Goal: Task Accomplishment & Management: Manage account settings

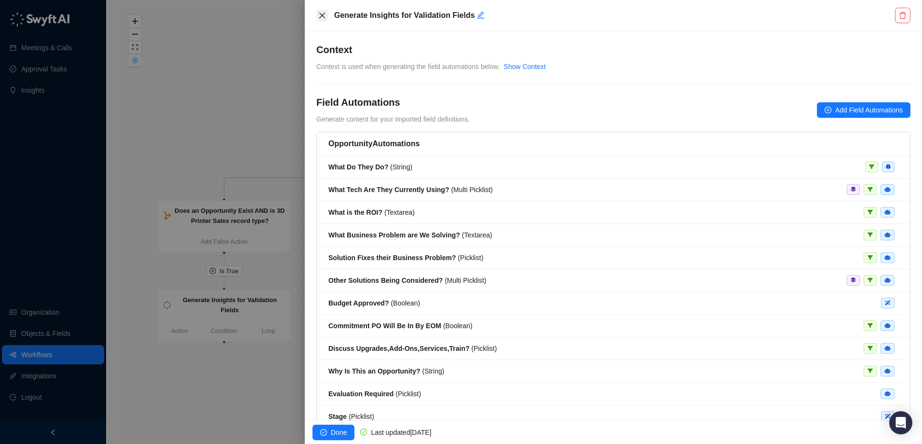
click at [320, 17] on icon "close" at bounding box center [322, 16] width 6 height 6
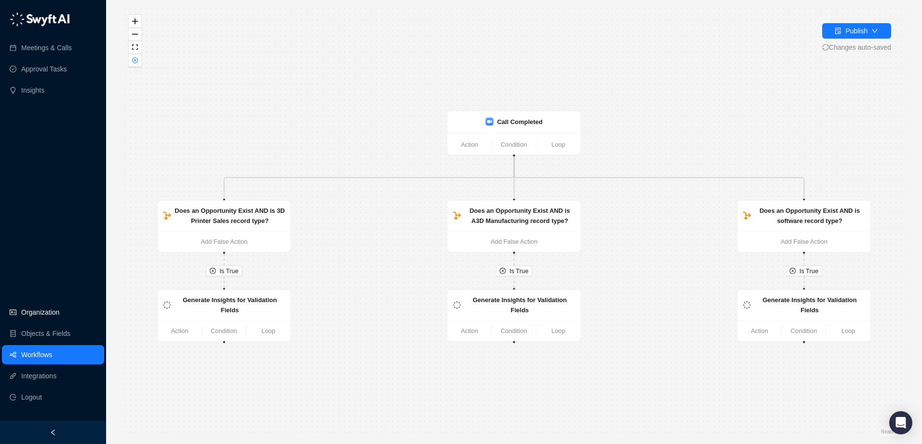
click at [55, 314] on link "Organization" at bounding box center [40, 311] width 38 height 19
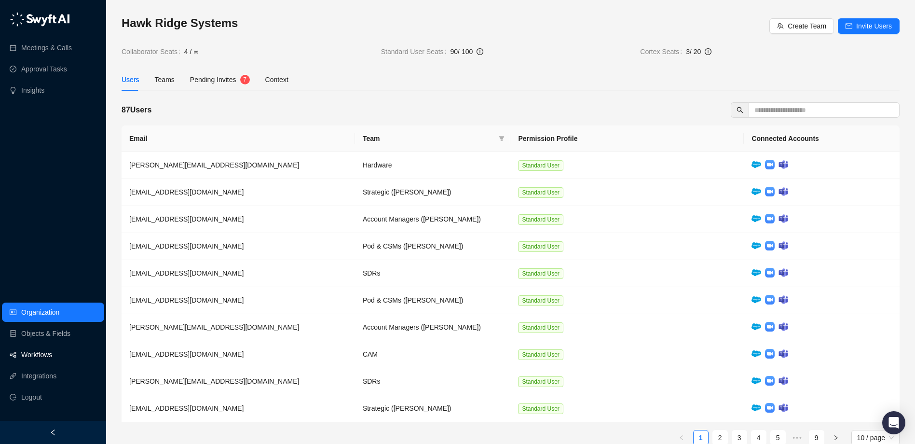
click at [52, 354] on link "Workflows" at bounding box center [36, 354] width 31 height 19
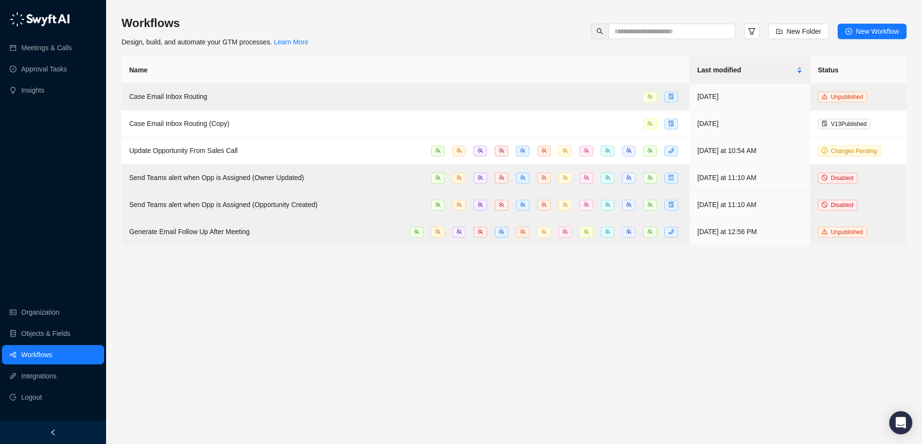
click at [385, 326] on main "Workflows Design, build, and automate your GTM processes. Learn More New Folder…" at bounding box center [514, 225] width 785 height 420
click at [336, 292] on main "Workflows Design, build, and automate your GTM processes. Learn More New Folder…" at bounding box center [514, 225] width 785 height 420
click at [227, 153] on span "Update Opportunity From Sales Call" at bounding box center [183, 151] width 108 height 8
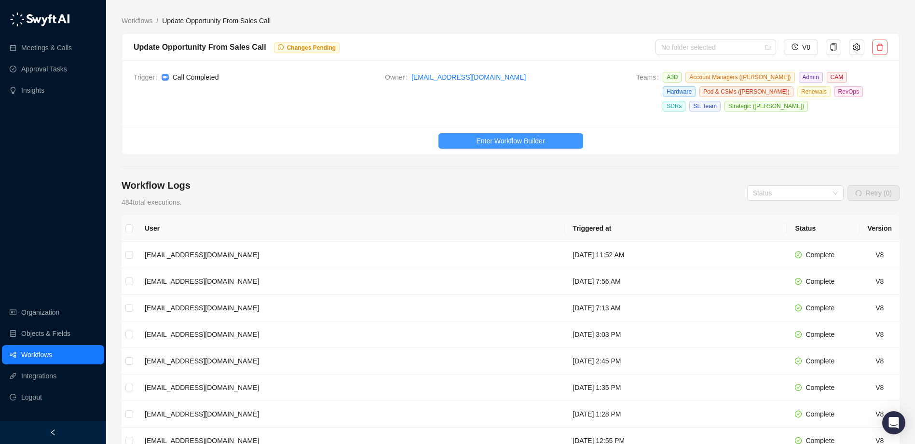
click at [512, 142] on span "Enter Workflow Builder" at bounding box center [510, 140] width 68 height 11
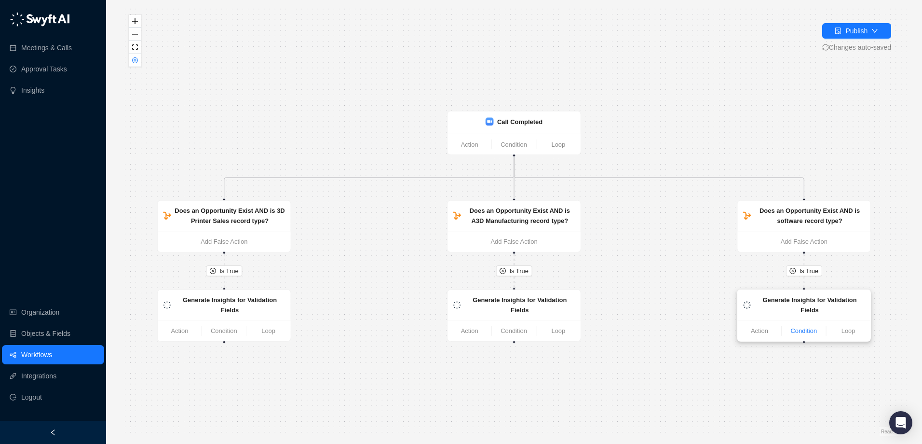
click at [809, 326] on link "Condition" at bounding box center [804, 331] width 44 height 10
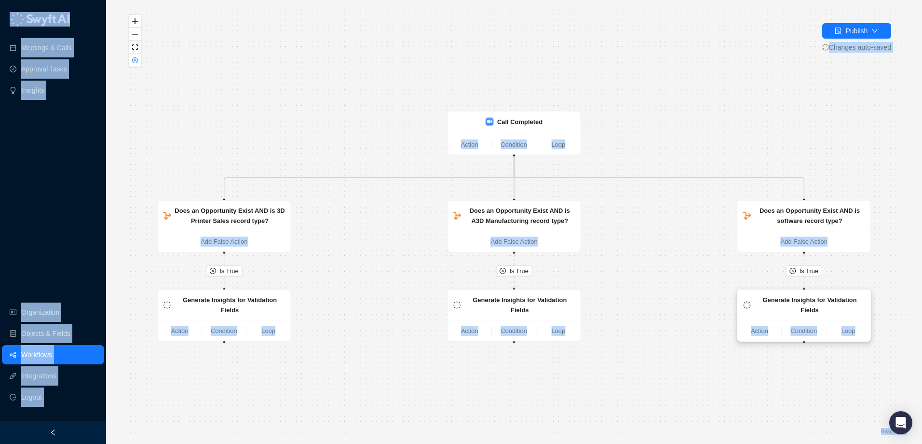
drag, startPoint x: 809, startPoint y: 320, endPoint x: 801, endPoint y: 300, distance: 21.4
click at [801, 300] on strong "Generate Insights for Validation Fields" at bounding box center [810, 304] width 94 height 17
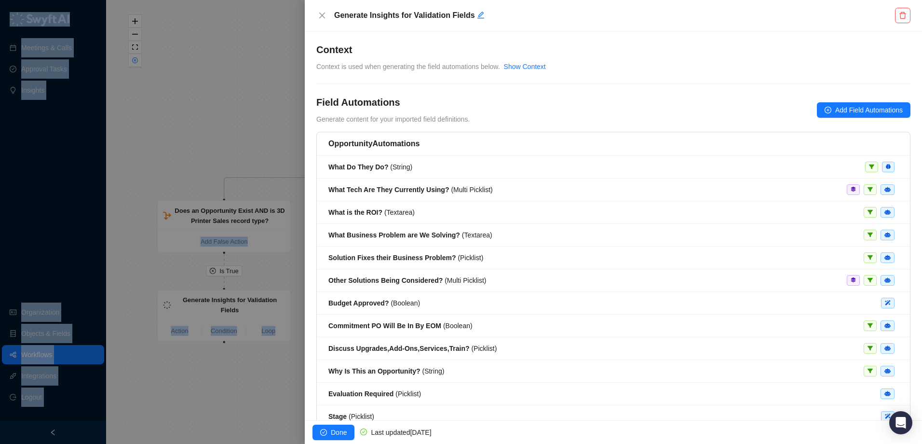
click at [288, 367] on div at bounding box center [461, 222] width 922 height 444
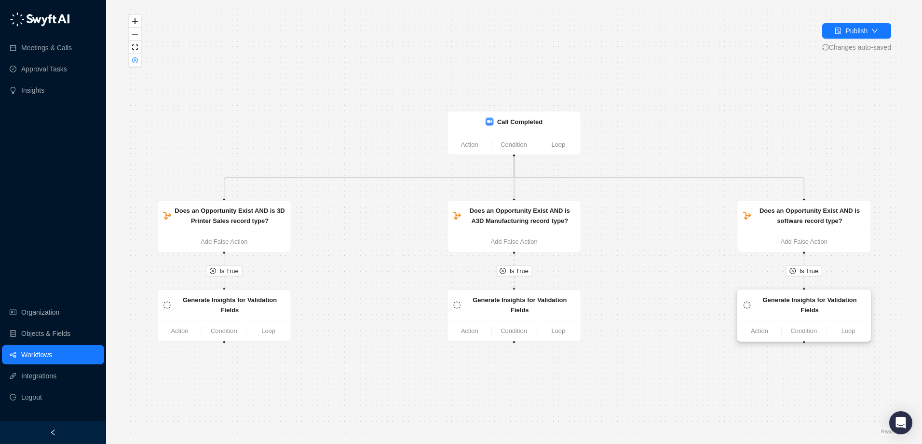
click at [816, 300] on strong "Generate Insights for Validation Fields" at bounding box center [810, 304] width 94 height 17
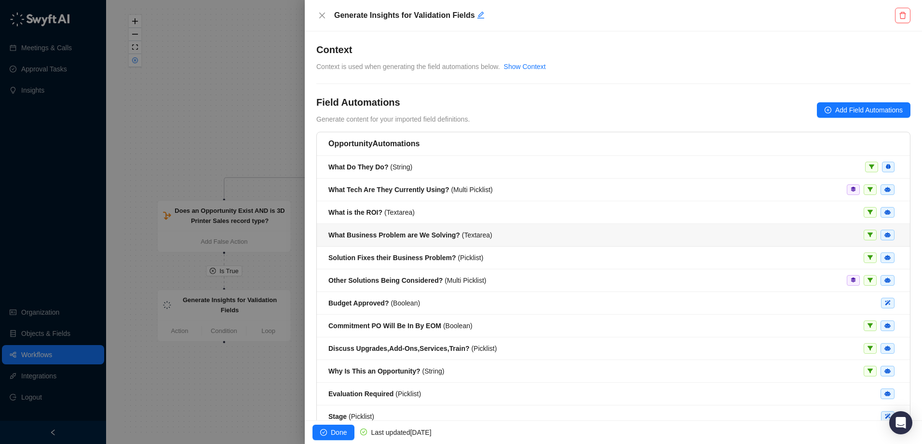
click at [462, 234] on span "What Business Problem are We Solving? ( Textarea )" at bounding box center [410, 235] width 164 height 8
click at [405, 234] on strong "What Business Problem are We Solving?" at bounding box center [394, 235] width 132 height 8
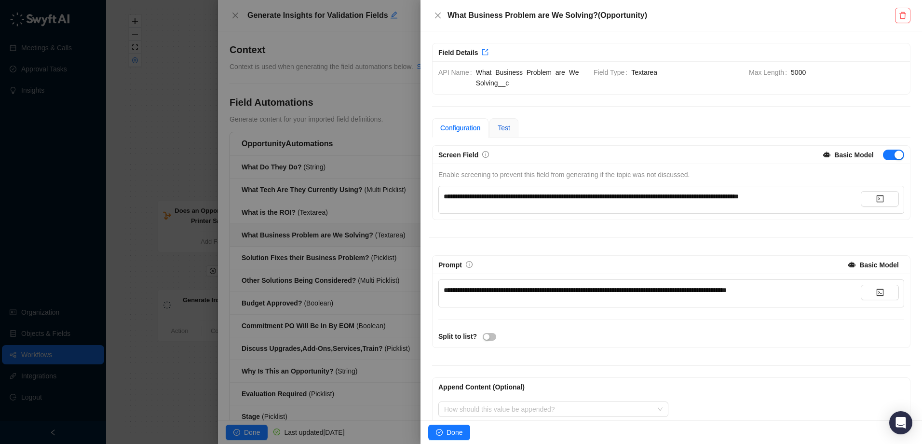
click at [510, 131] on span "Test" at bounding box center [504, 128] width 13 height 8
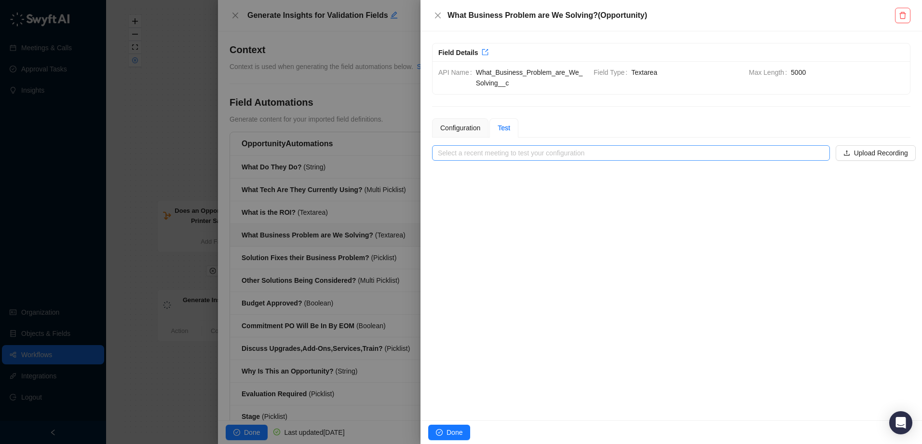
click at [807, 154] on input "search" at bounding box center [628, 153] width 380 height 14
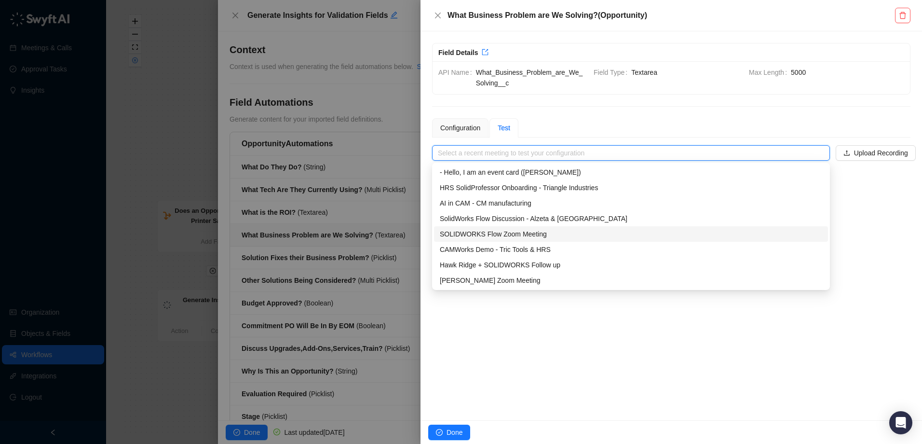
click at [523, 236] on div "SOLIDWORKS Flow Zoom Meeting" at bounding box center [631, 234] width 382 height 11
type input "**********"
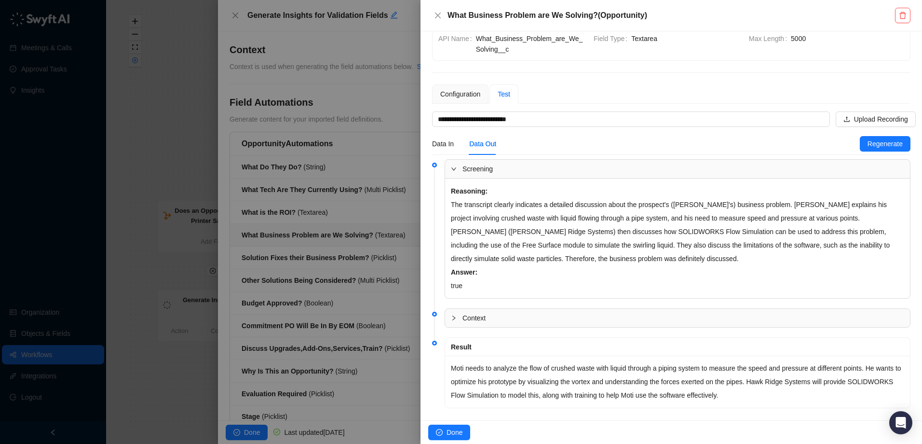
scroll to position [46, 0]
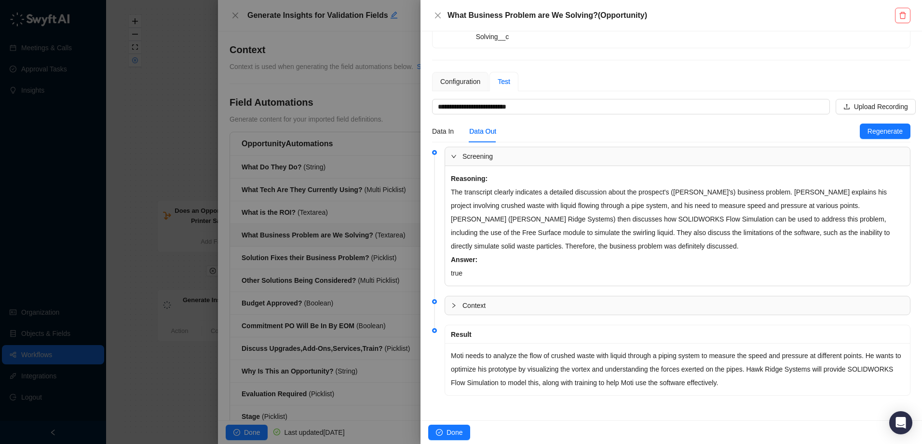
click at [739, 381] on p "Moti needs to analyze the flow of crushed waste with liquid through a piping sy…" at bounding box center [677, 369] width 453 height 41
click at [471, 86] on div "Configuration" at bounding box center [460, 81] width 40 height 11
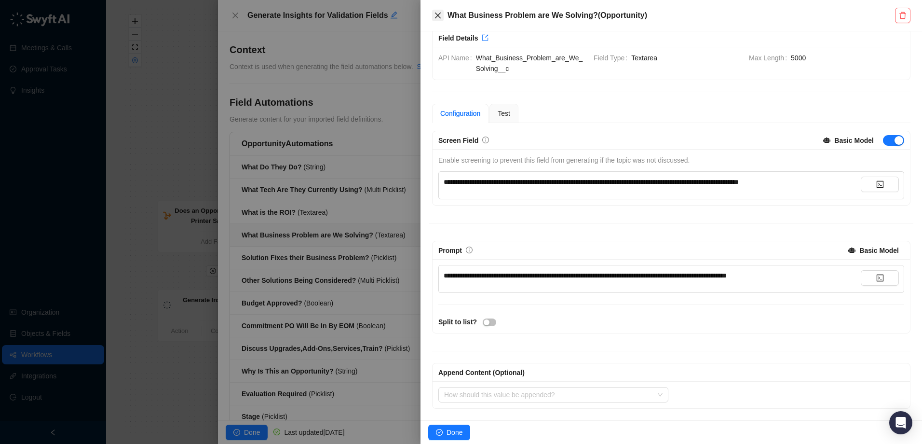
click at [442, 16] on button "Close" at bounding box center [438, 16] width 12 height 12
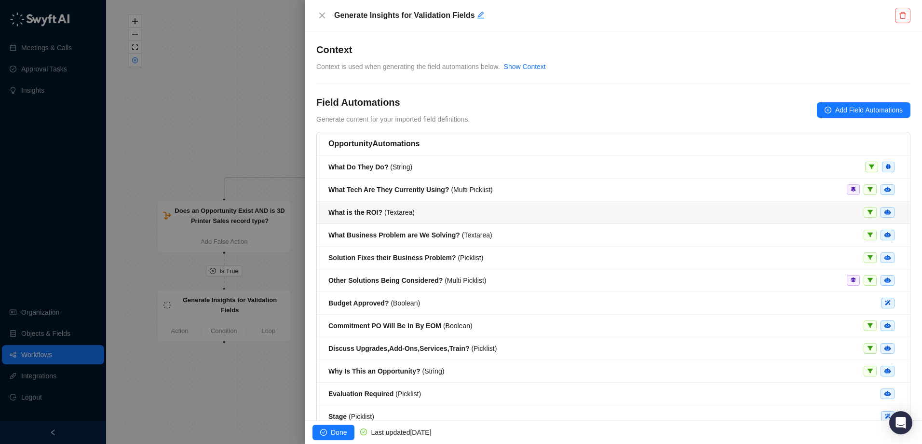
click at [380, 214] on span "What is the ROI? ( Textarea )" at bounding box center [371, 212] width 86 height 8
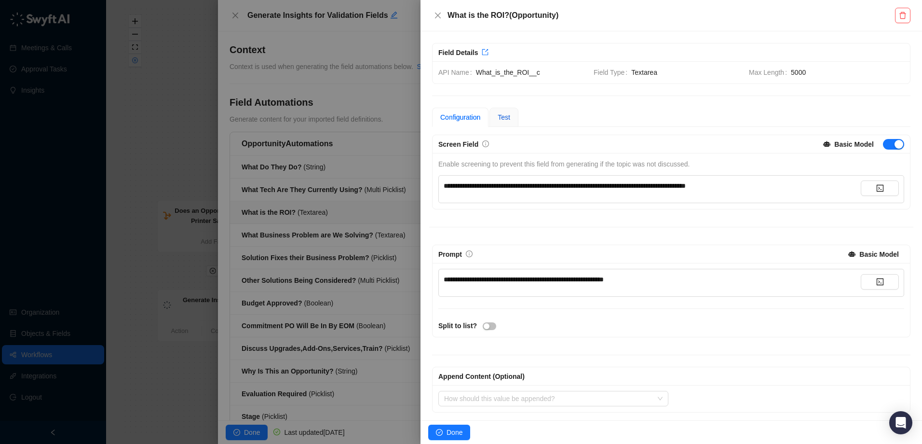
click at [509, 114] on span "Test" at bounding box center [504, 117] width 13 height 8
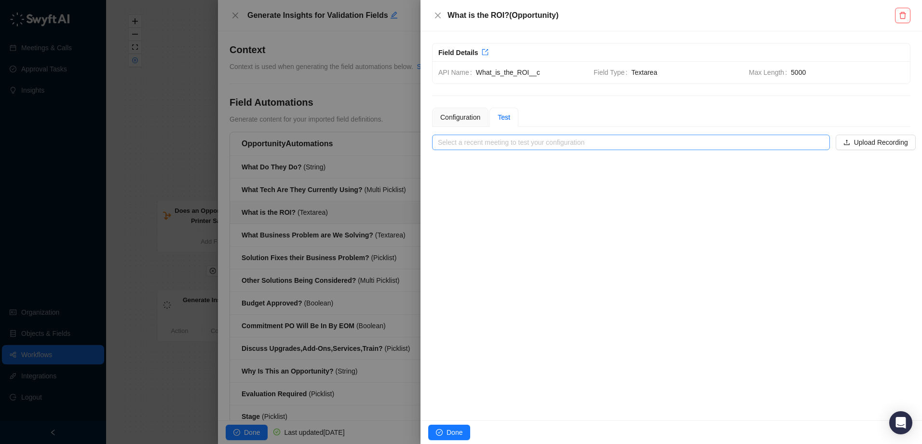
click at [767, 144] on input "search" at bounding box center [628, 142] width 380 height 14
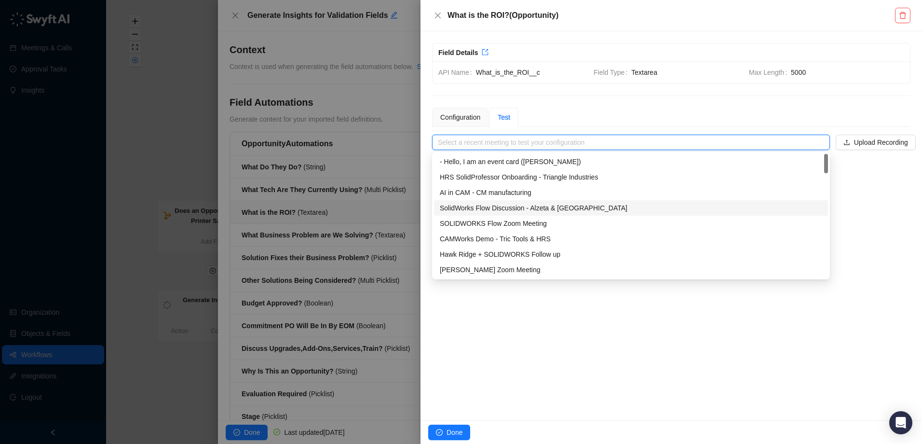
click at [560, 209] on div "SolidWorks Flow Discussion - Alzeta & [GEOGRAPHIC_DATA]" at bounding box center [631, 208] width 382 height 11
type input "**********"
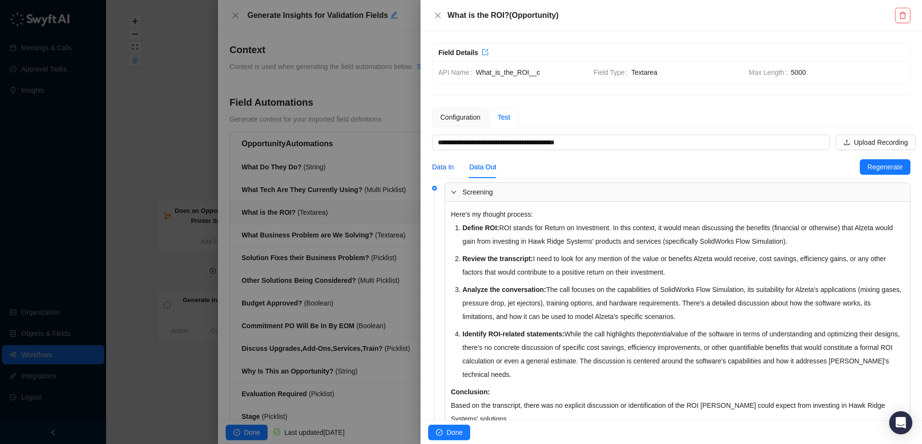
click at [452, 171] on div "Data In" at bounding box center [443, 167] width 22 height 11
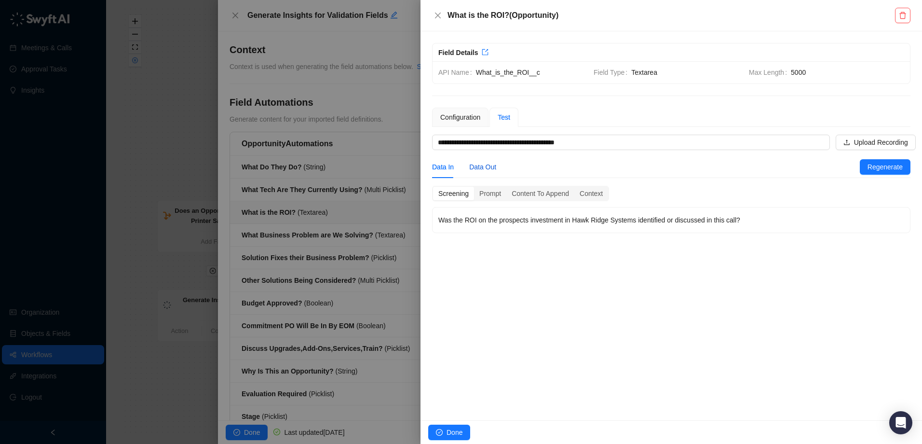
click at [490, 171] on div "Data Out" at bounding box center [482, 167] width 27 height 11
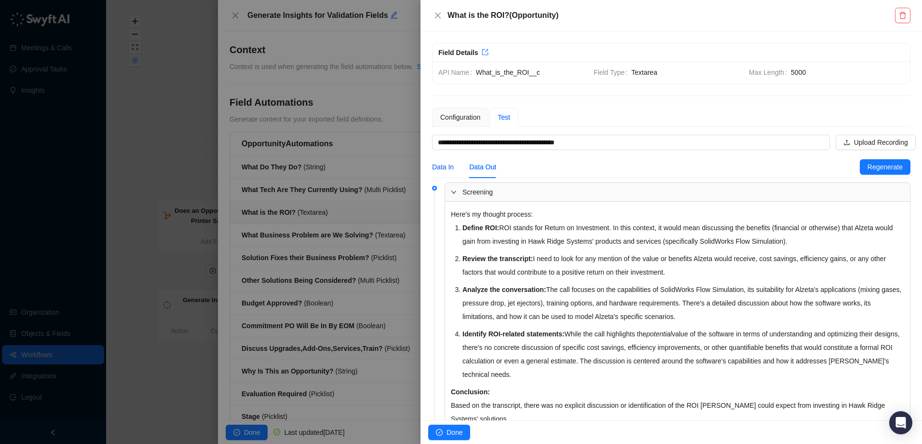
click at [451, 170] on div "Data In" at bounding box center [443, 167] width 22 height 11
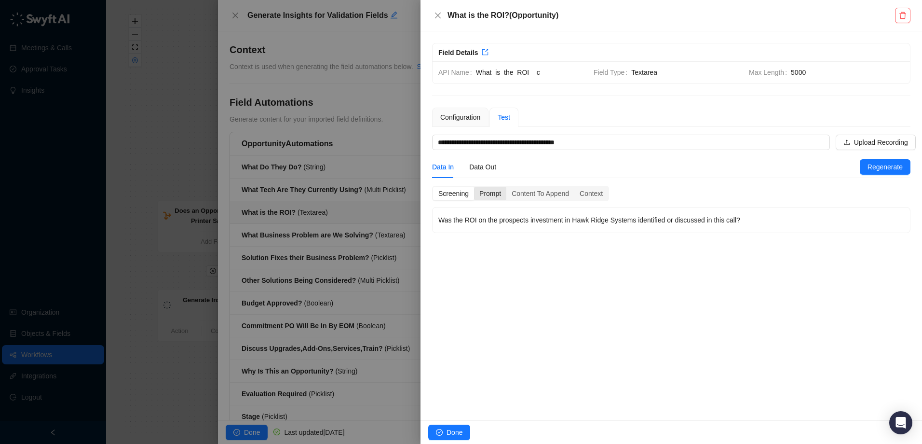
click at [500, 195] on div "Prompt" at bounding box center [490, 194] width 32 height 14
click at [554, 191] on div "Content To Append" at bounding box center [540, 194] width 68 height 14
click at [582, 196] on div "Context" at bounding box center [591, 194] width 34 height 14
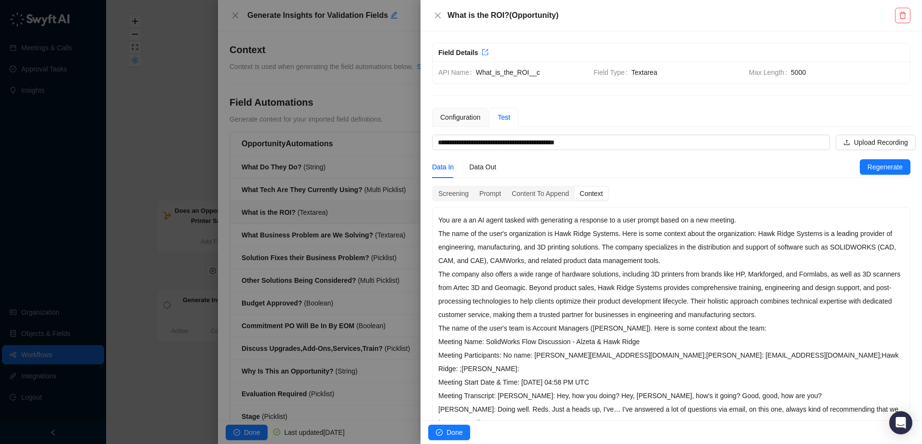
click at [447, 169] on div "Data In" at bounding box center [443, 167] width 22 height 11
click at [442, 16] on button "Close" at bounding box center [438, 16] width 12 height 12
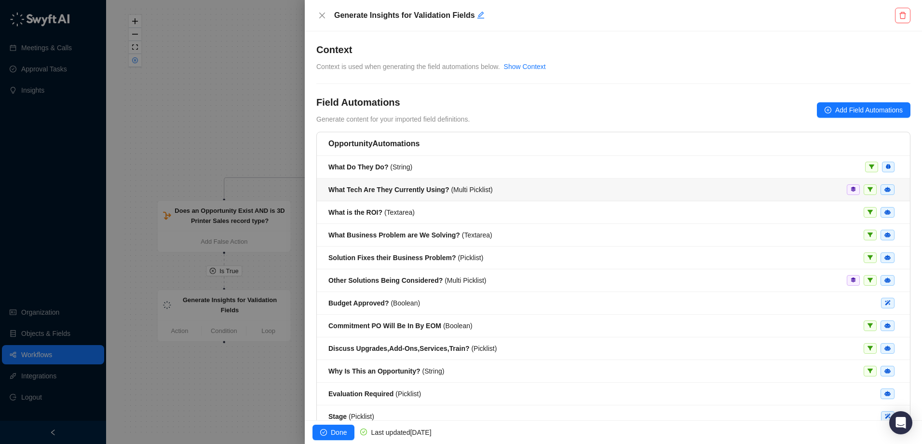
click at [432, 193] on strong "What Tech Are They Currently Using?" at bounding box center [388, 190] width 121 height 8
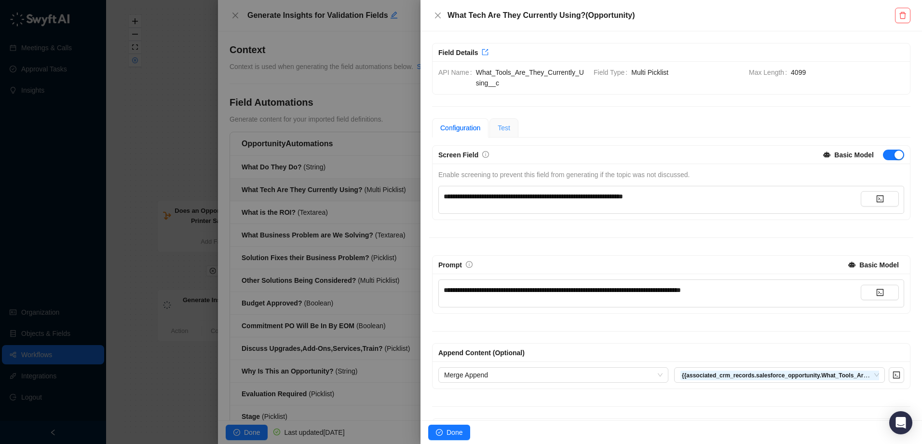
click at [511, 129] on div "Test" at bounding box center [503, 127] width 29 height 19
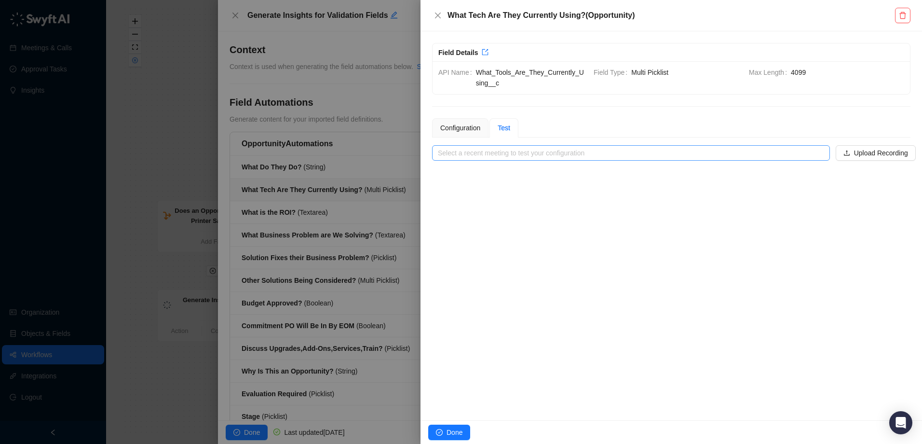
click at [739, 153] on input "search" at bounding box center [628, 153] width 380 height 14
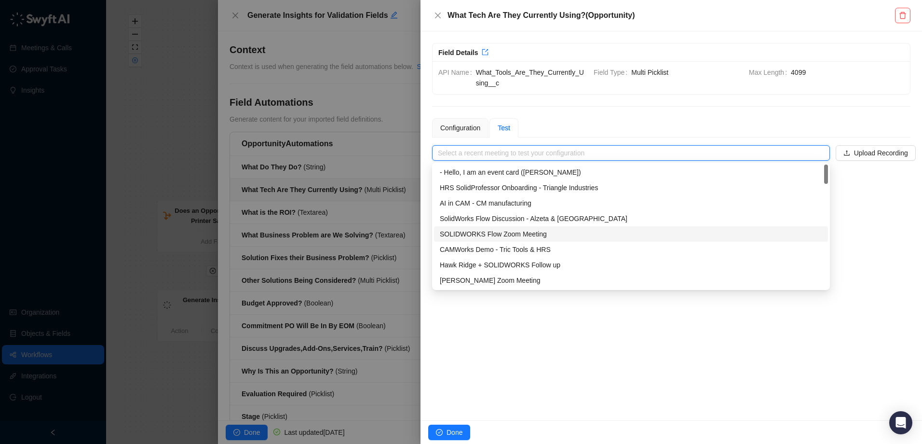
click at [536, 233] on div "SOLIDWORKS Flow Zoom Meeting" at bounding box center [631, 234] width 382 height 11
type input "**********"
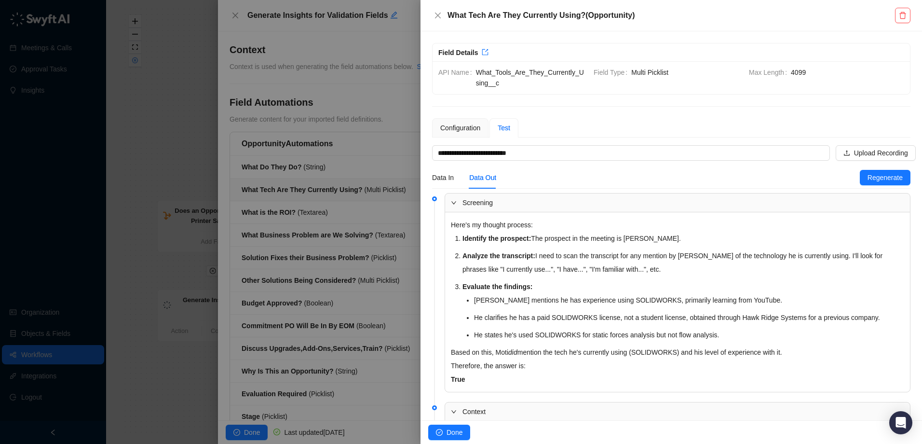
scroll to position [135, 0]
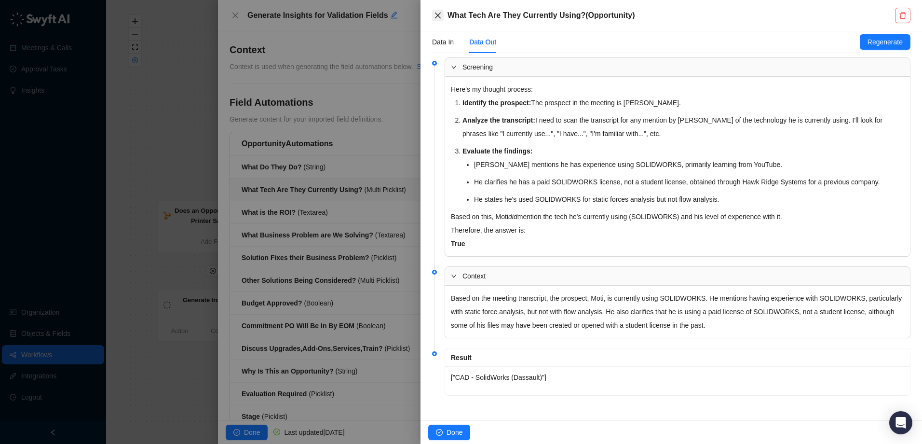
click at [437, 17] on icon "close" at bounding box center [438, 16] width 8 height 8
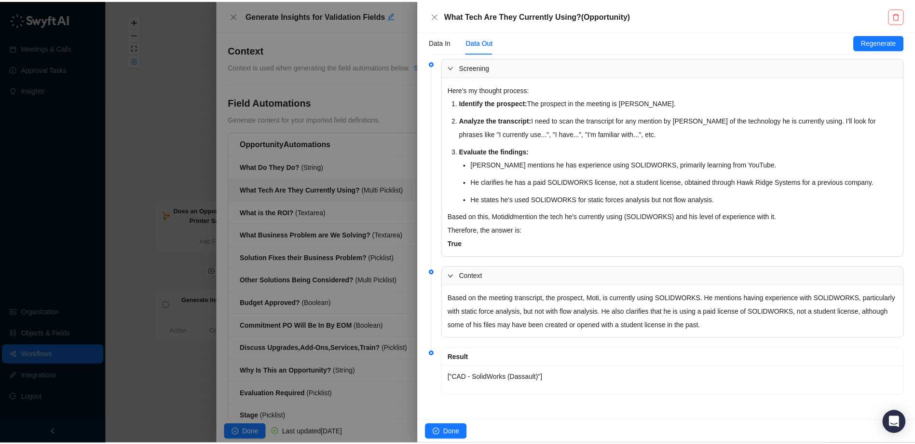
scroll to position [125, 0]
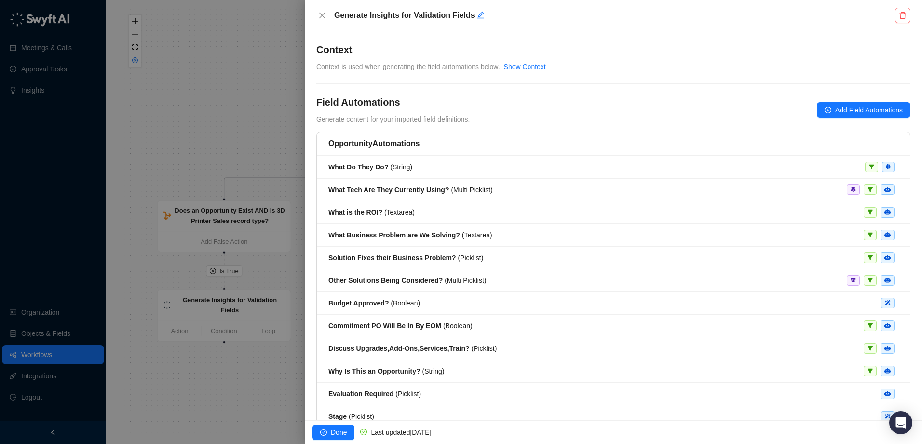
click at [200, 119] on div at bounding box center [461, 222] width 922 height 444
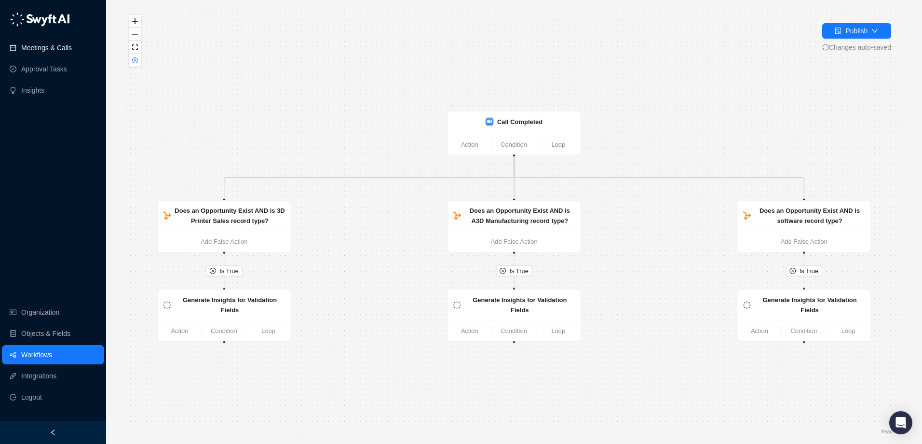
click at [59, 44] on link "Meetings & Calls" at bounding box center [46, 47] width 51 height 19
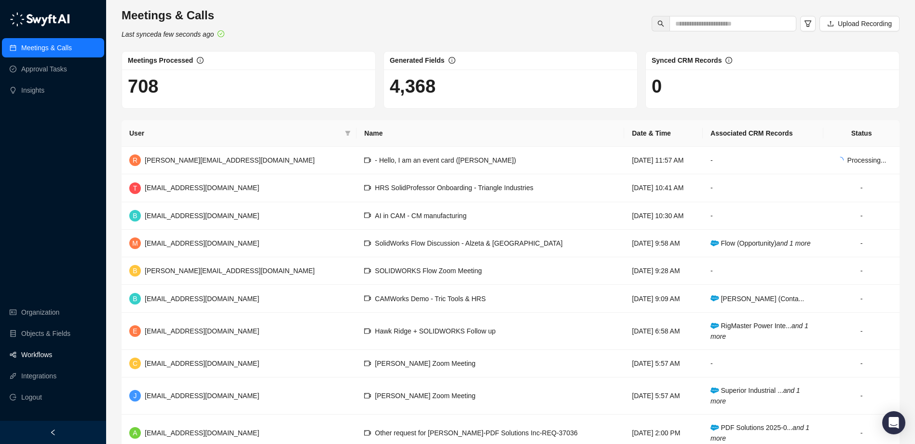
click at [52, 354] on link "Workflows" at bounding box center [36, 354] width 31 height 19
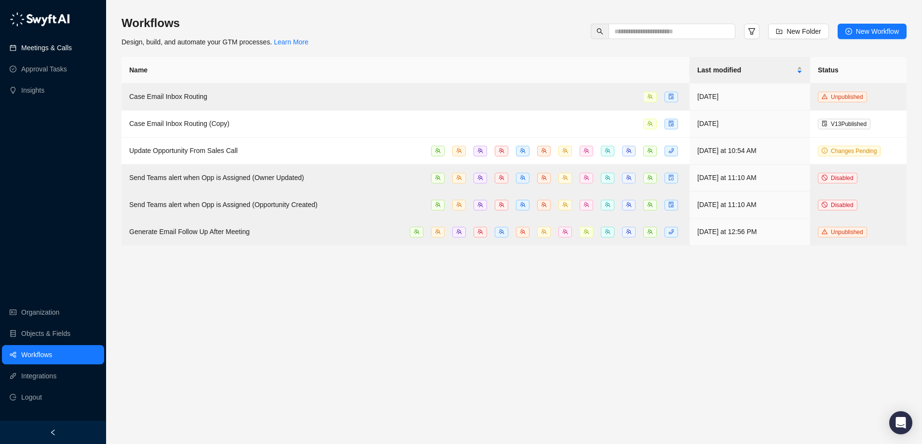
click at [64, 50] on link "Meetings & Calls" at bounding box center [46, 47] width 51 height 19
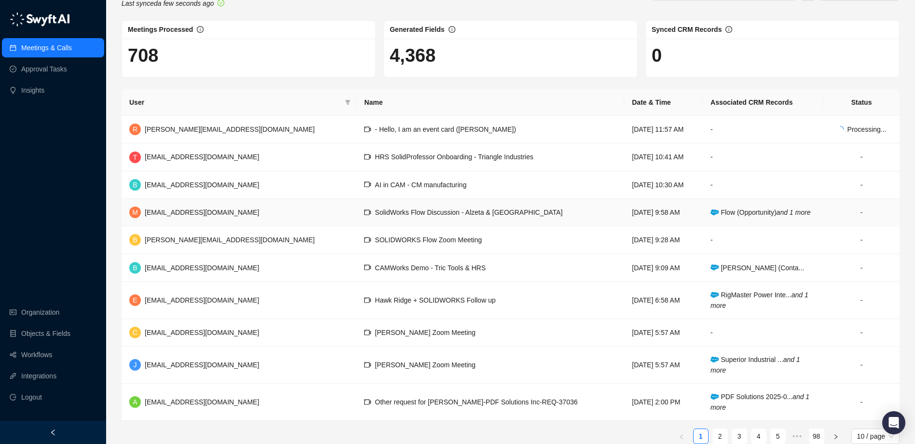
scroll to position [47, 0]
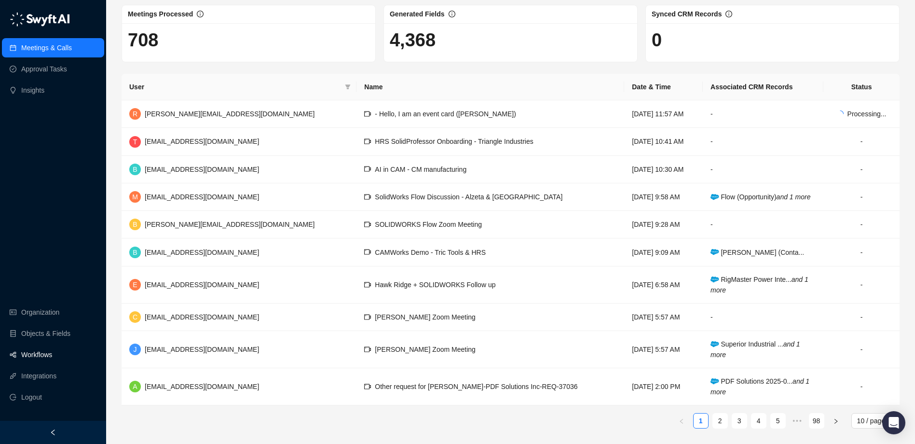
click at [52, 351] on link "Workflows" at bounding box center [36, 354] width 31 height 19
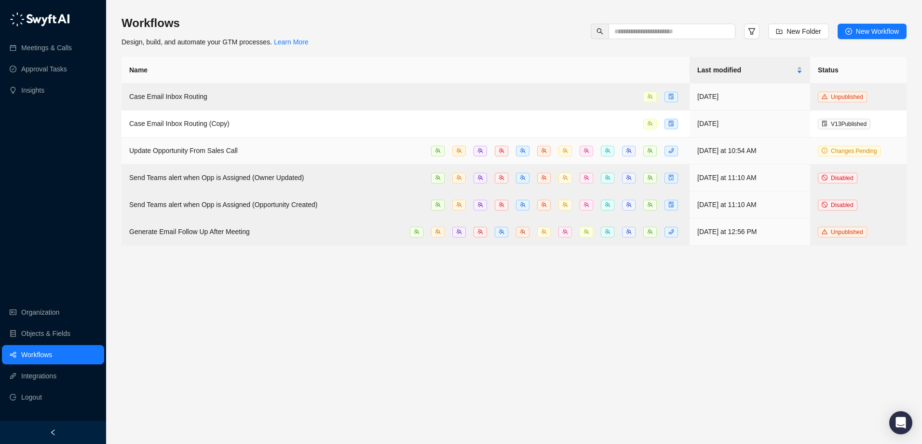
click at [238, 149] on div "Update Opportunity From Sales Call" at bounding box center [405, 150] width 553 height 11
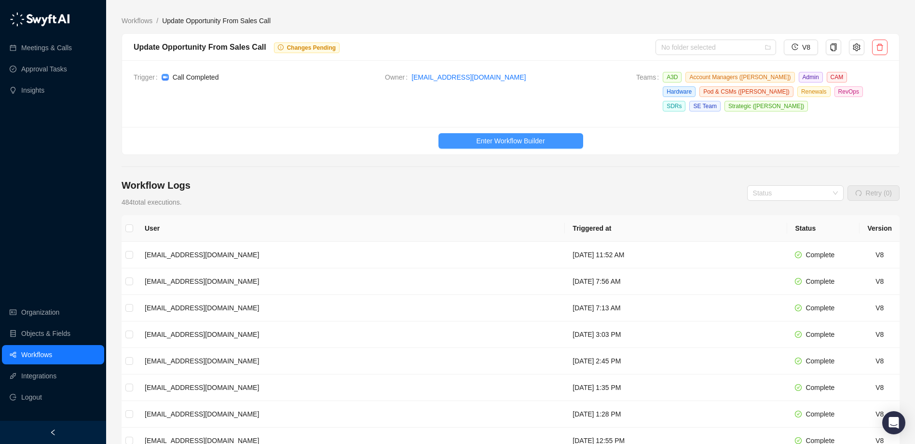
click at [536, 141] on span "Enter Workflow Builder" at bounding box center [510, 140] width 68 height 11
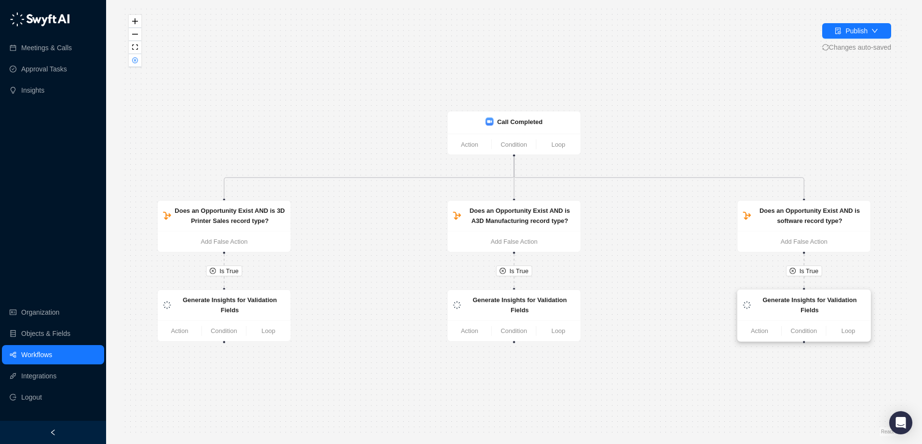
click at [810, 303] on strong "Generate Insights for Validation Fields" at bounding box center [810, 304] width 94 height 17
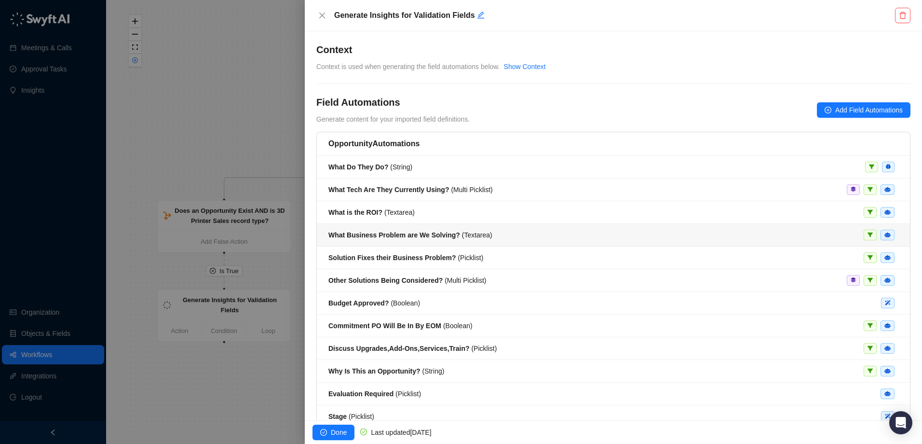
click at [425, 236] on strong "What Business Problem are We Solving?" at bounding box center [394, 235] width 132 height 8
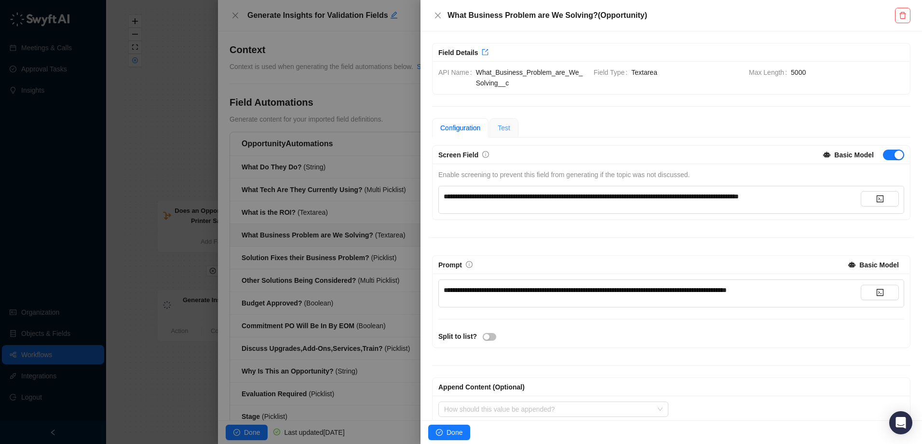
click at [510, 131] on div "Test" at bounding box center [503, 127] width 29 height 19
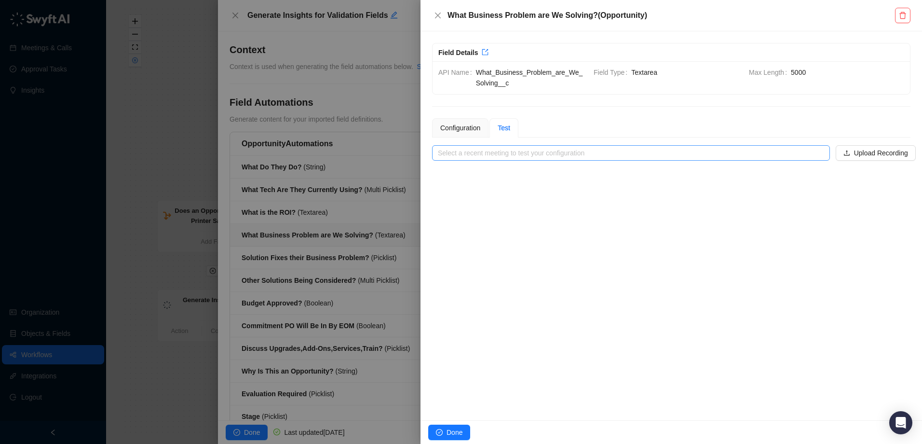
click at [806, 152] on input "search" at bounding box center [628, 153] width 380 height 14
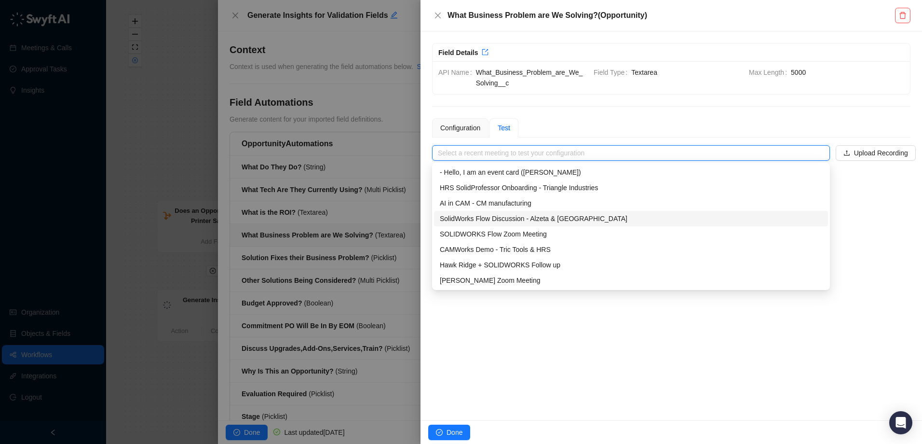
click at [578, 216] on div "SolidWorks Flow Discussion - Alzeta & [GEOGRAPHIC_DATA]" at bounding box center [631, 218] width 382 height 11
type input "**********"
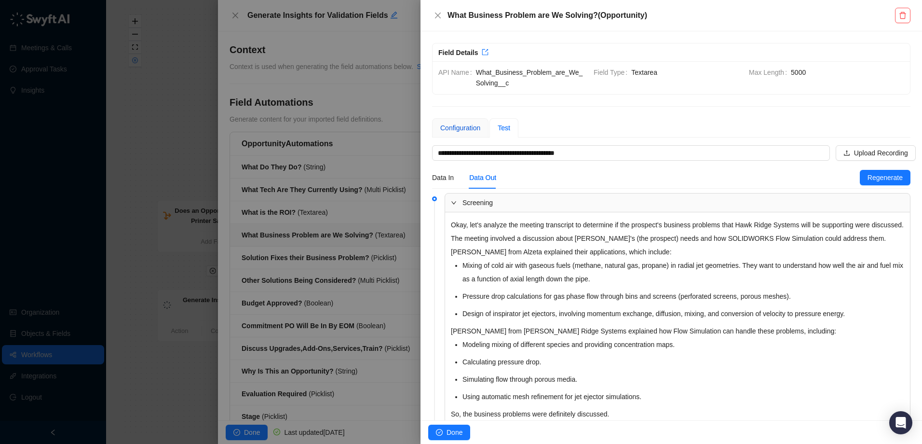
click at [466, 132] on div "Configuration" at bounding box center [460, 127] width 40 height 11
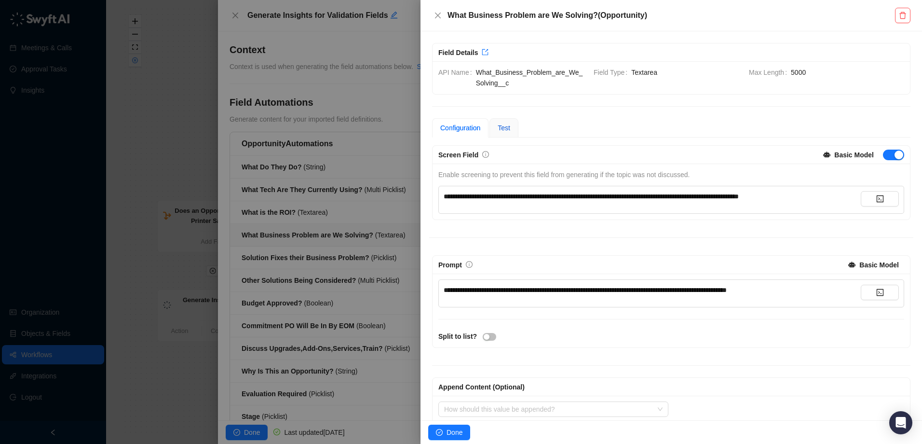
click at [506, 126] on span "Test" at bounding box center [504, 128] width 13 height 8
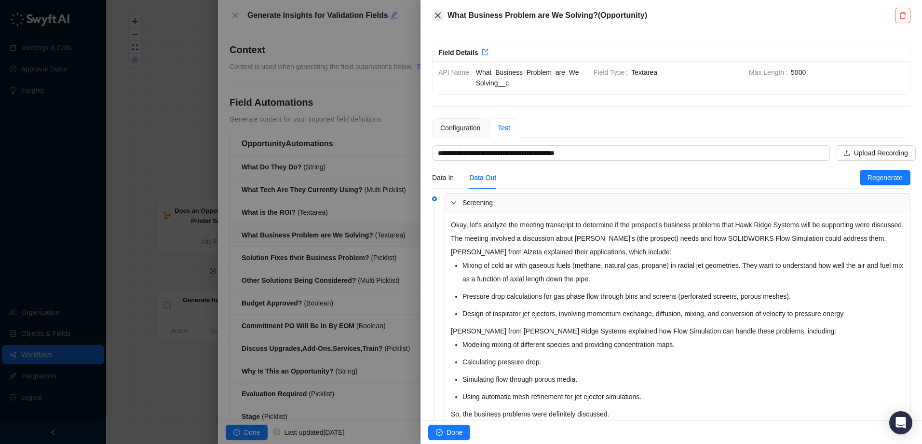
click at [438, 14] on icon "close" at bounding box center [438, 16] width 8 height 8
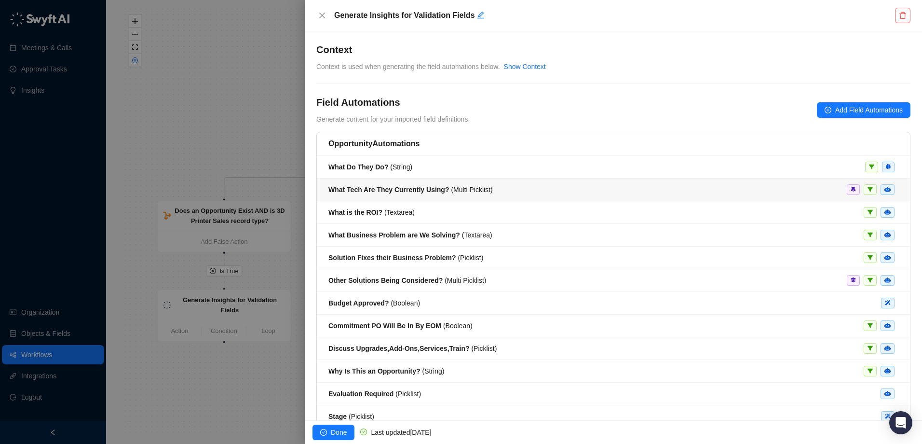
click at [410, 186] on strong "What Tech Are They Currently Using?" at bounding box center [388, 190] width 121 height 8
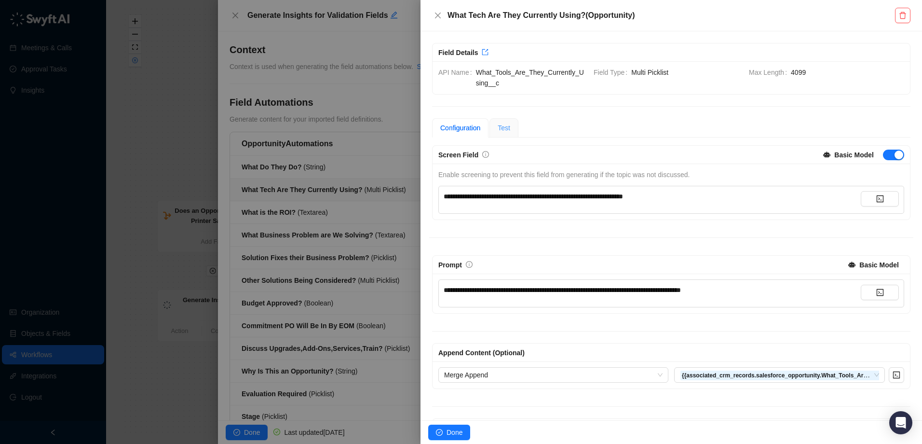
click at [516, 127] on div "Test" at bounding box center [503, 127] width 29 height 19
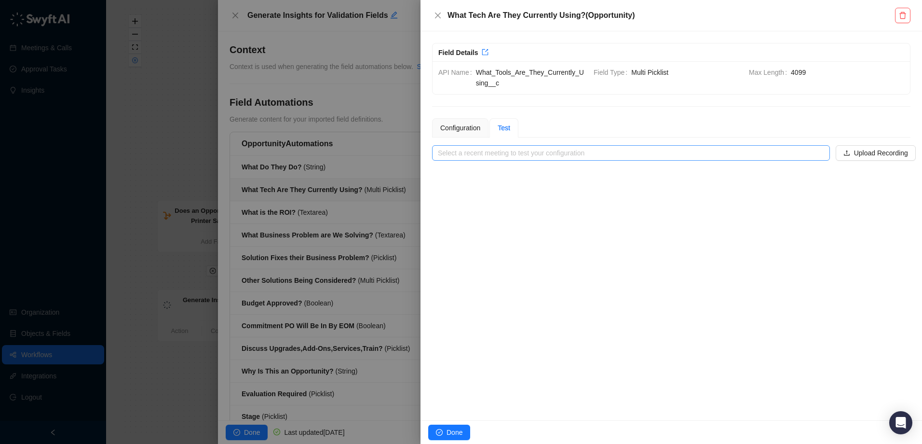
click at [782, 155] on input "search" at bounding box center [628, 153] width 380 height 14
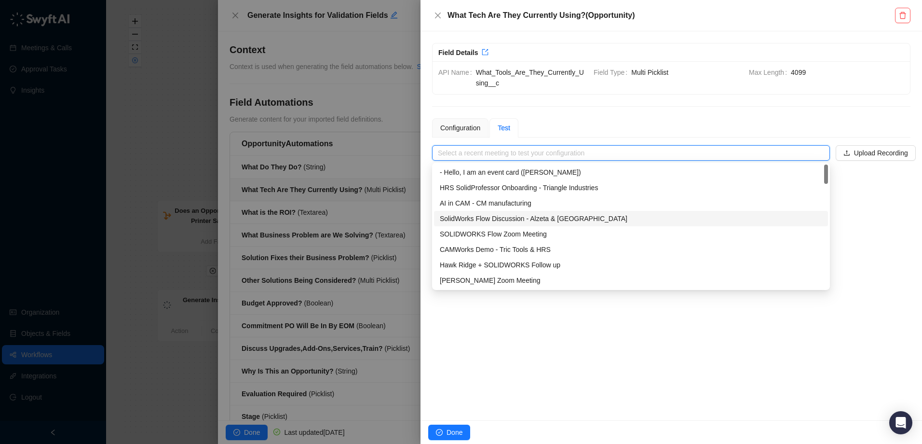
click at [584, 222] on div "SolidWorks Flow Discussion - Alzeta & [GEOGRAPHIC_DATA]" at bounding box center [631, 218] width 382 height 11
type input "**********"
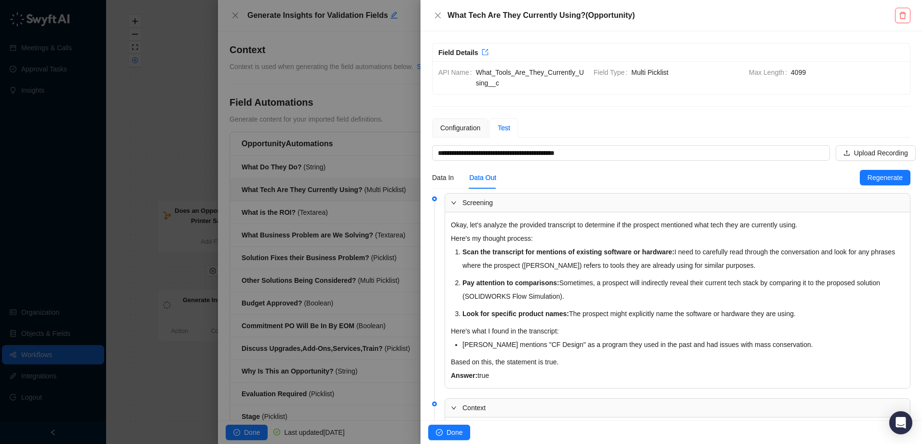
scroll to position [118, 0]
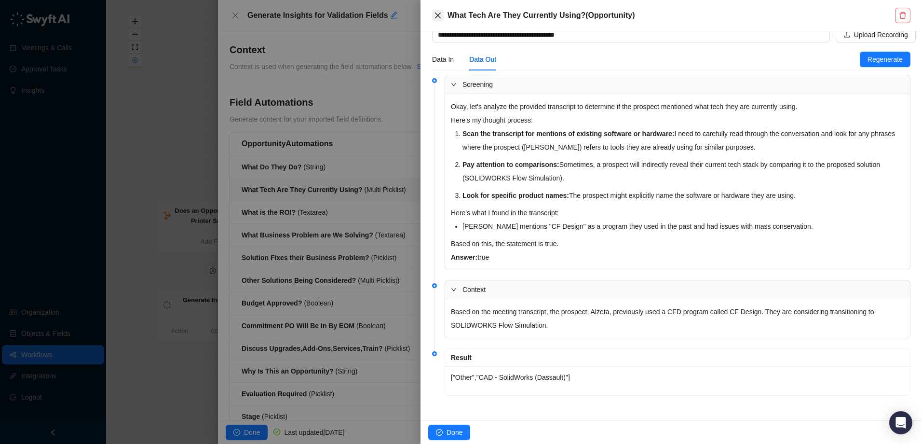
click at [437, 17] on icon "close" at bounding box center [438, 16] width 8 height 8
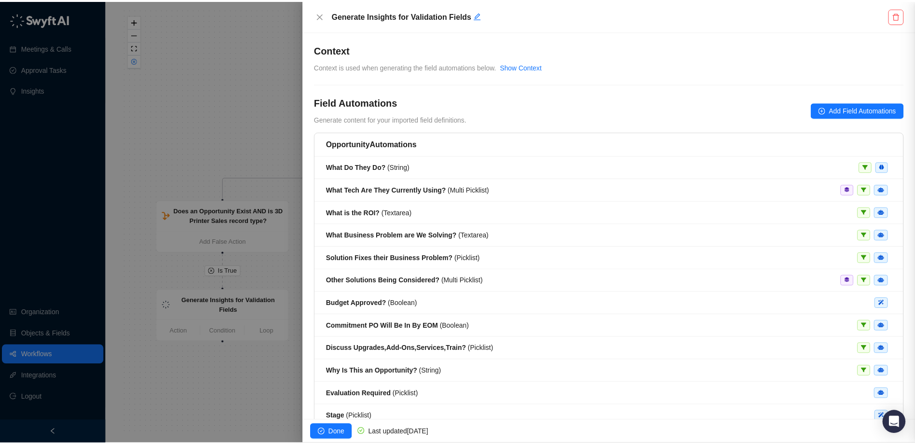
scroll to position [108, 0]
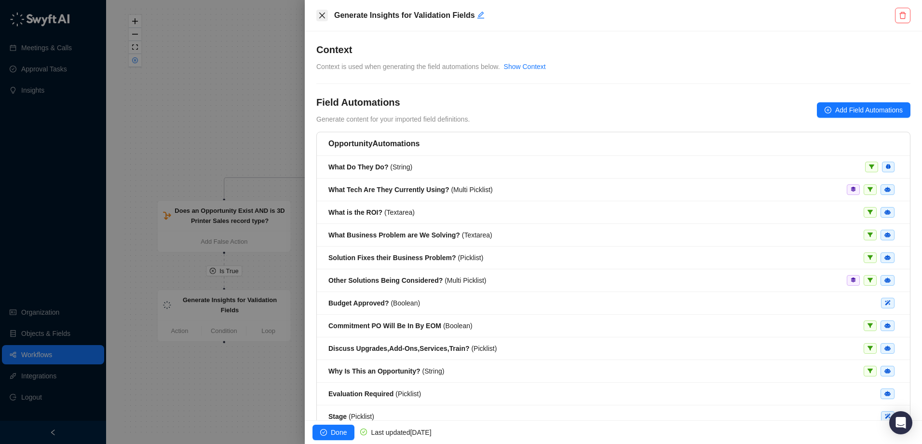
click at [324, 14] on icon "close" at bounding box center [322, 16] width 6 height 6
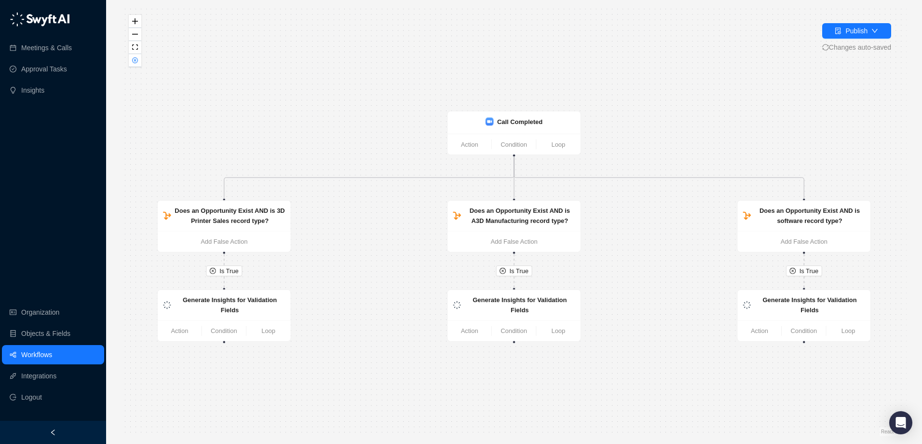
click at [52, 354] on link "Workflows" at bounding box center [36, 354] width 31 height 19
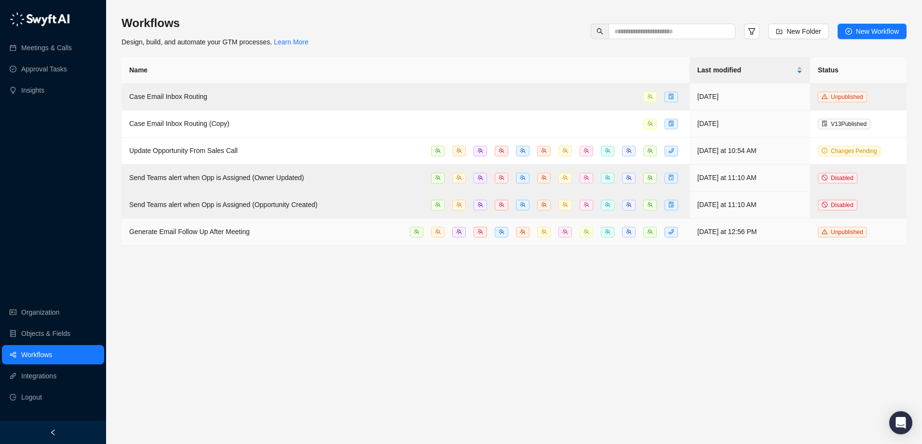
click at [208, 228] on span "Generate Email Follow Up After Meeting" at bounding box center [189, 232] width 121 height 8
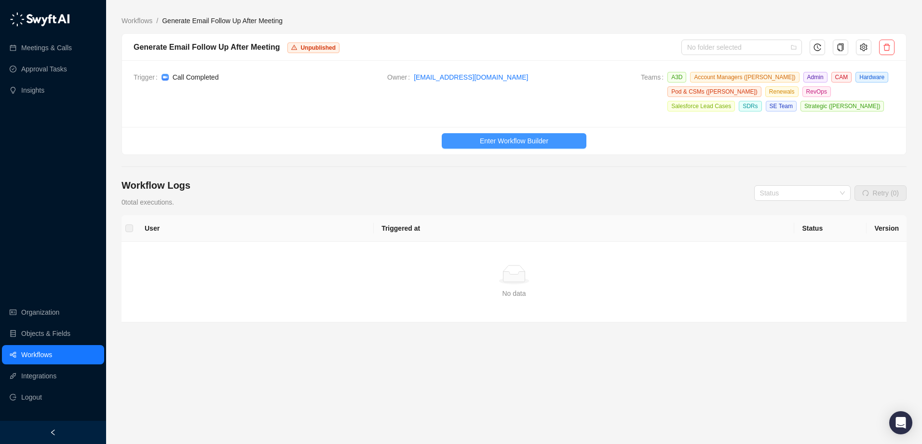
click at [536, 140] on span "Enter Workflow Builder" at bounding box center [514, 140] width 68 height 11
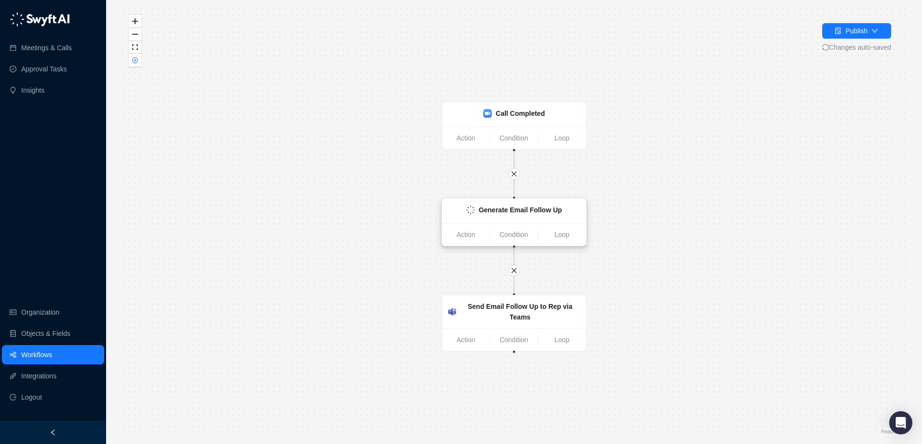
click at [529, 210] on strong "Generate Email Follow Up" at bounding box center [520, 210] width 83 height 8
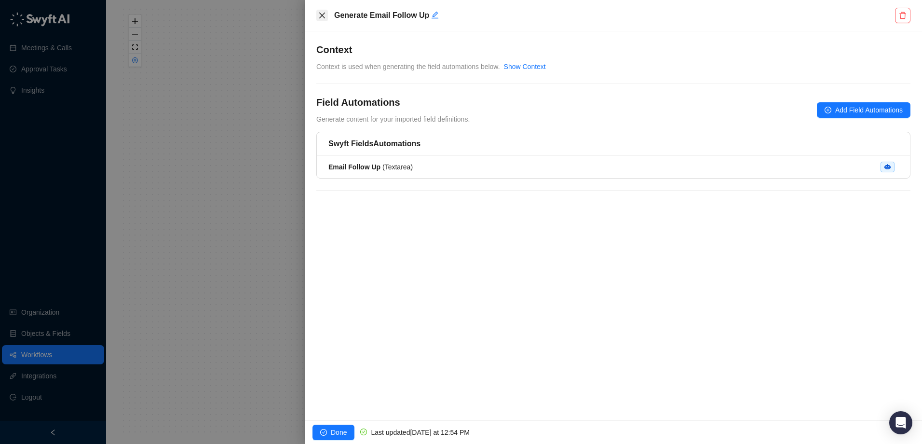
click at [321, 16] on icon "close" at bounding box center [322, 16] width 8 height 8
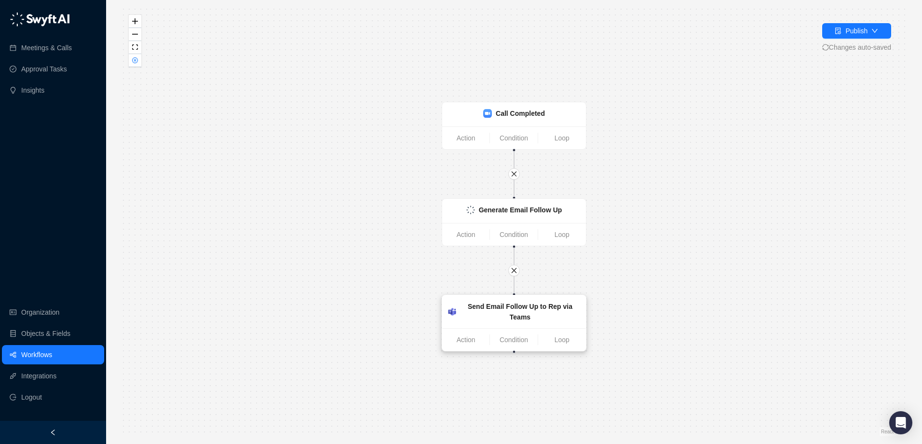
click at [515, 305] on strong "Send Email Follow Up to Rep via Teams" at bounding box center [520, 311] width 105 height 18
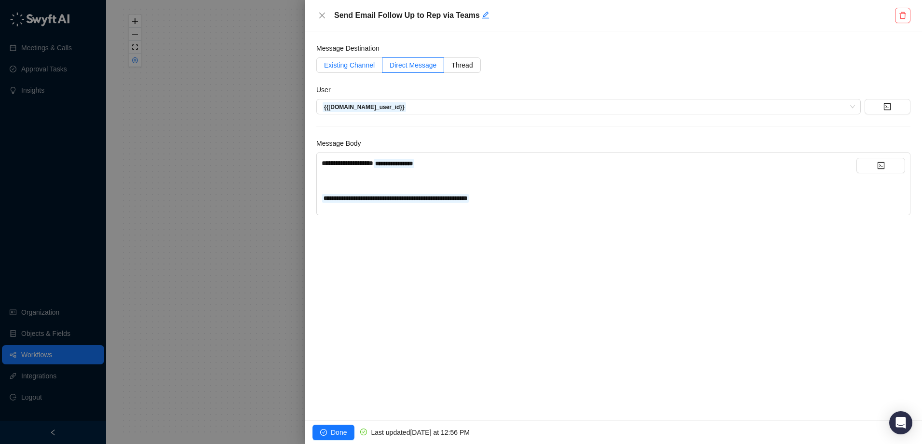
click at [347, 61] on span "Existing Channel" at bounding box center [349, 65] width 51 height 8
click at [457, 68] on span "Thread" at bounding box center [461, 65] width 21 height 8
click at [325, 15] on icon "close" at bounding box center [322, 16] width 8 height 8
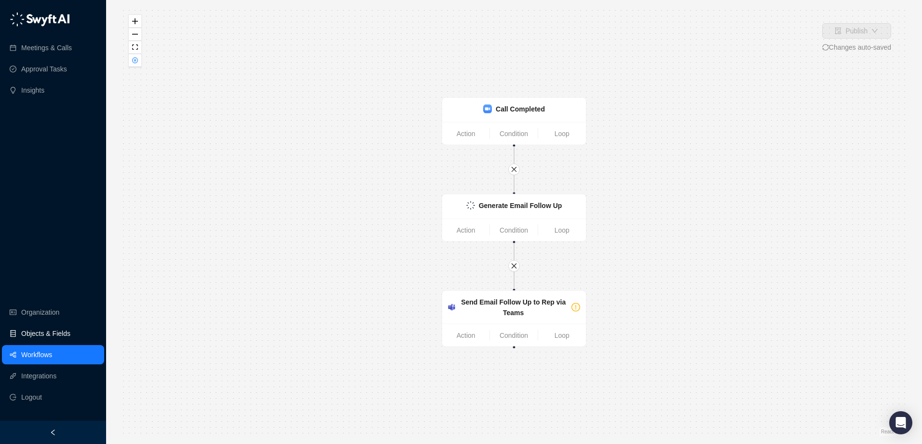
click at [55, 328] on link "Objects & Fields" at bounding box center [45, 333] width 49 height 19
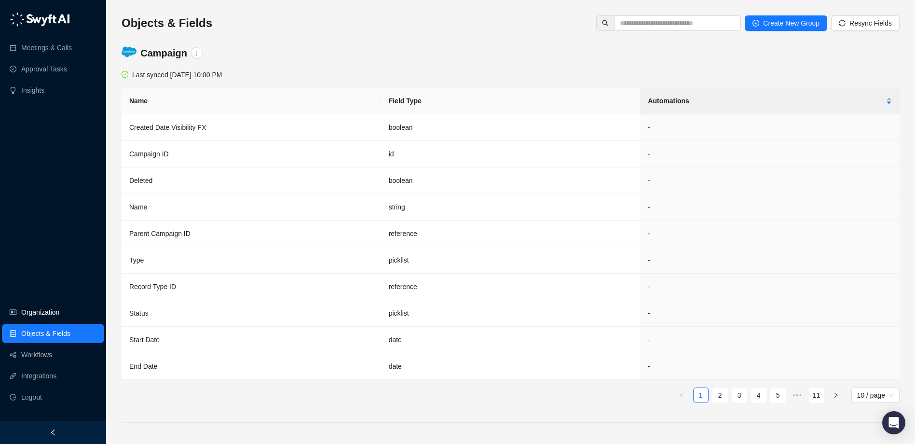
click at [57, 316] on link "Organization" at bounding box center [40, 311] width 38 height 19
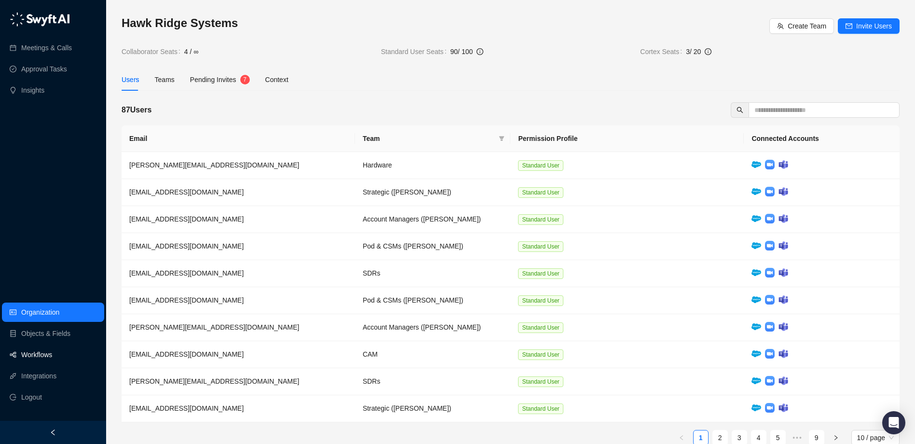
click at [47, 351] on link "Workflows" at bounding box center [36, 354] width 31 height 19
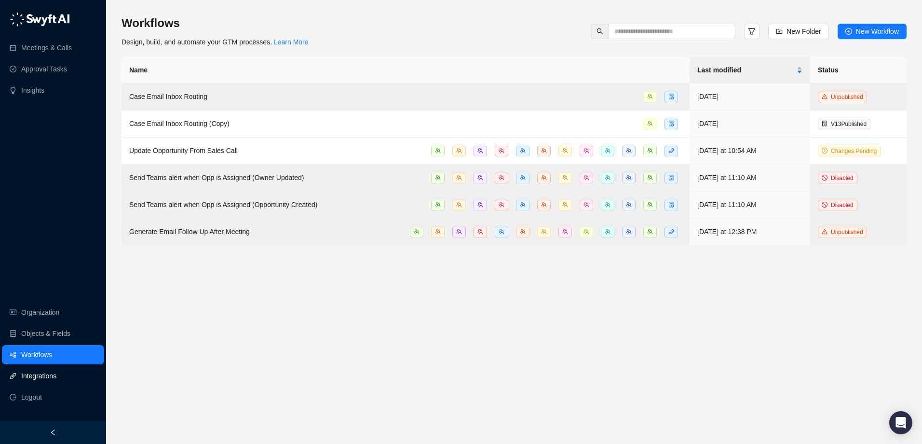
click at [50, 377] on link "Integrations" at bounding box center [38, 375] width 35 height 19
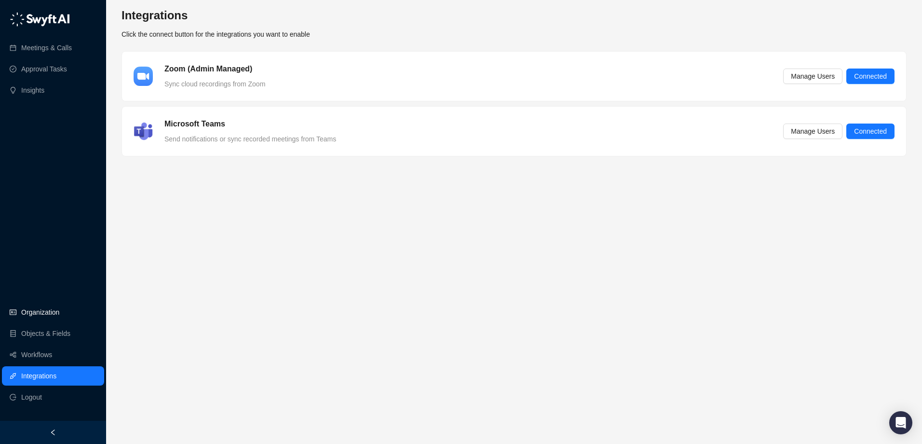
click at [52, 313] on link "Organization" at bounding box center [40, 311] width 38 height 19
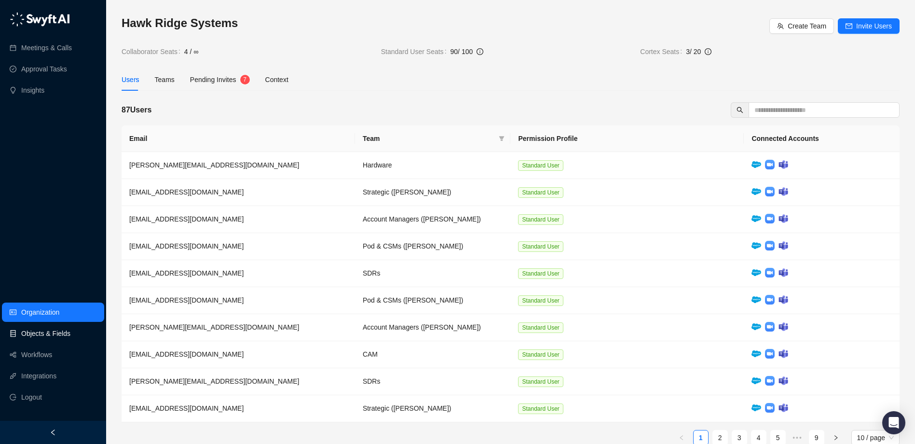
click at [47, 334] on link "Objects & Fields" at bounding box center [45, 333] width 49 height 19
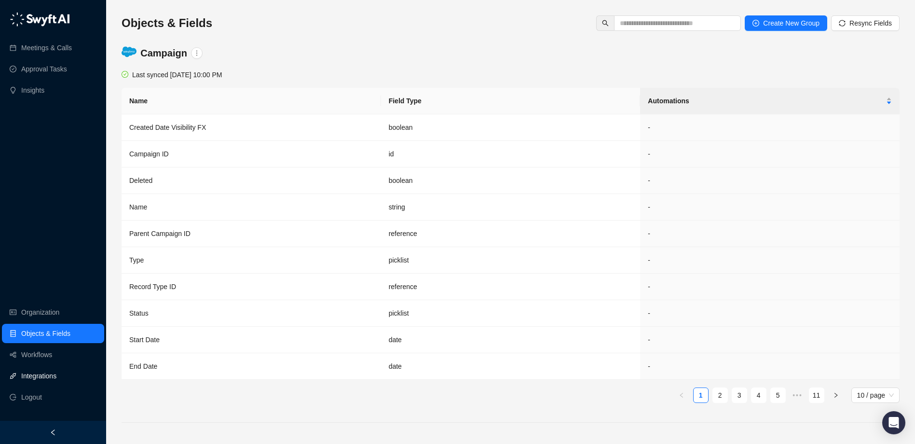
click at [52, 375] on link "Integrations" at bounding box center [38, 375] width 35 height 19
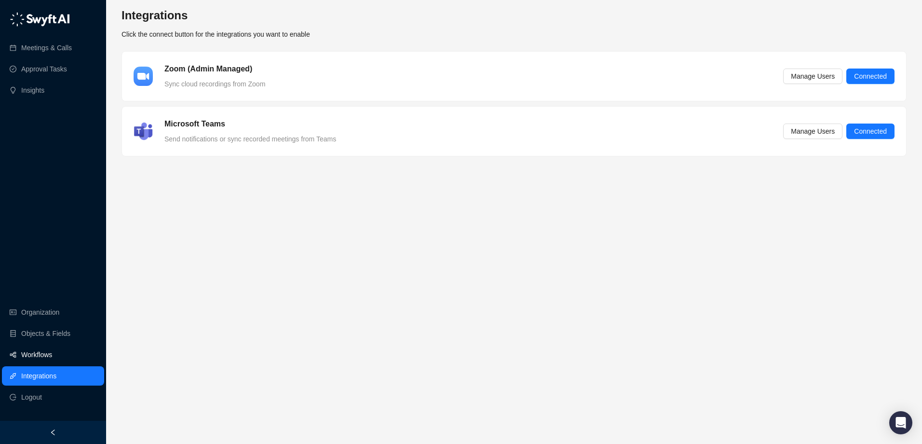
click at [52, 353] on link "Workflows" at bounding box center [36, 354] width 31 height 19
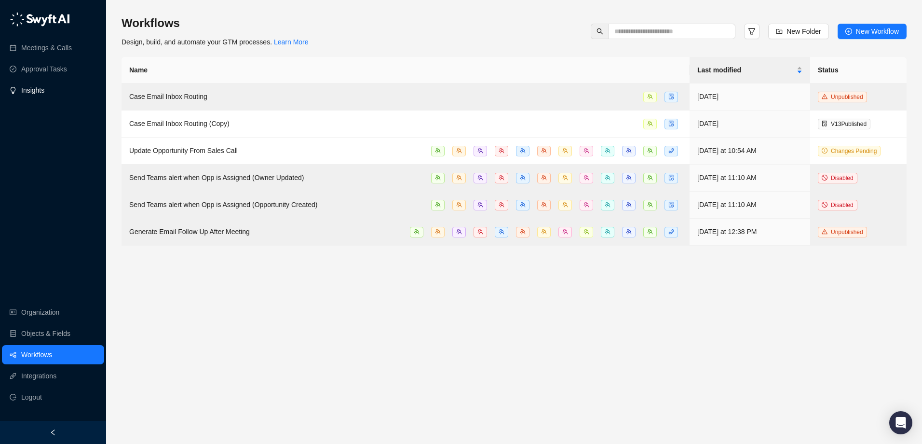
click at [38, 92] on link "Insights" at bounding box center [32, 90] width 23 height 19
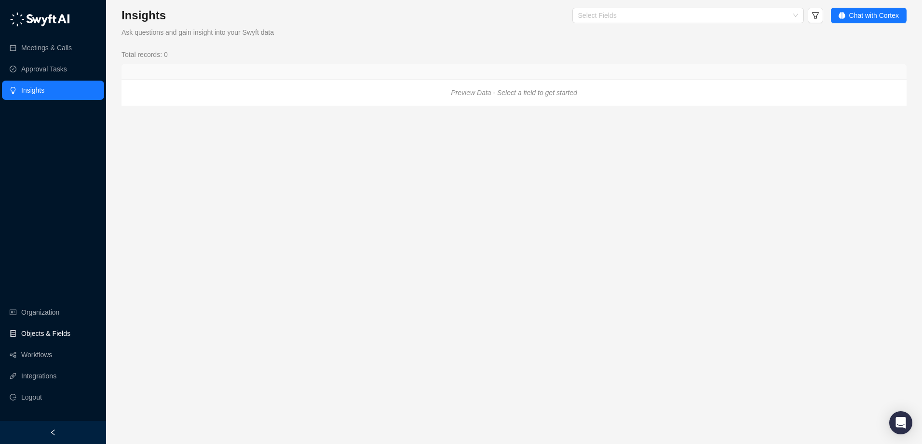
click at [47, 329] on link "Objects & Fields" at bounding box center [45, 333] width 49 height 19
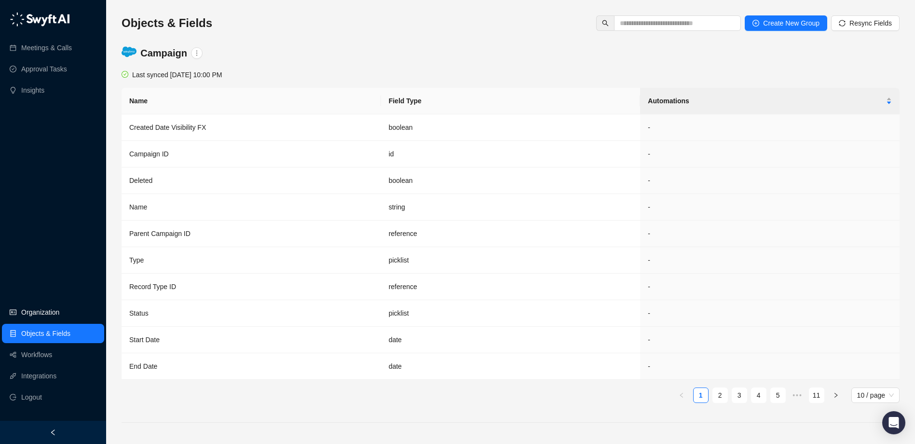
click at [42, 302] on link "Organization" at bounding box center [40, 311] width 38 height 19
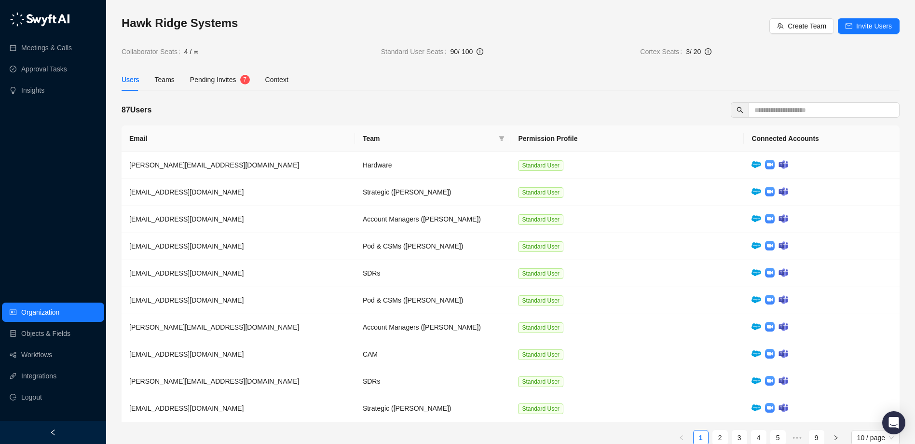
click at [41, 35] on div "Meetings & Calls Approval Tasks Insights" at bounding box center [53, 54] width 106 height 95
click at [46, 44] on link "Meetings & Calls" at bounding box center [46, 47] width 51 height 19
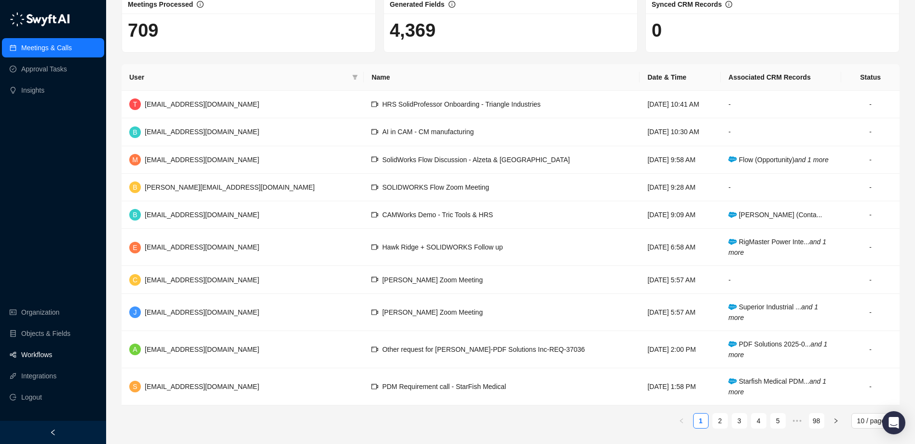
scroll to position [56, 0]
click at [55, 377] on link "Integrations" at bounding box center [38, 375] width 35 height 19
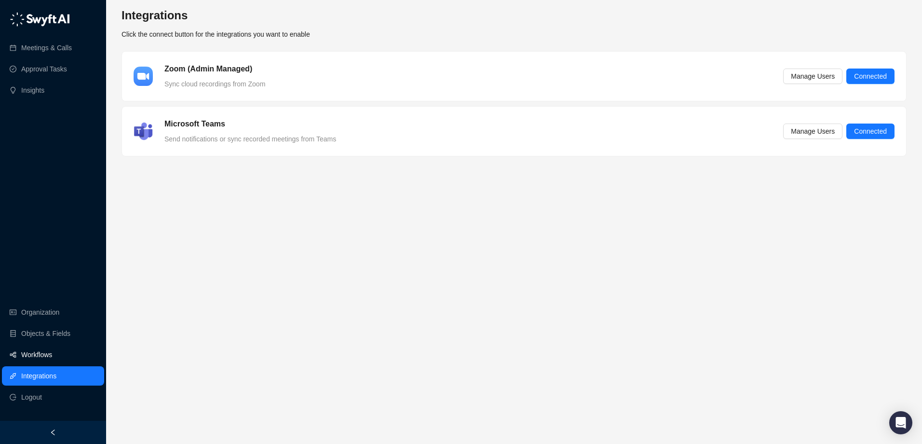
click at [52, 357] on link "Workflows" at bounding box center [36, 354] width 31 height 19
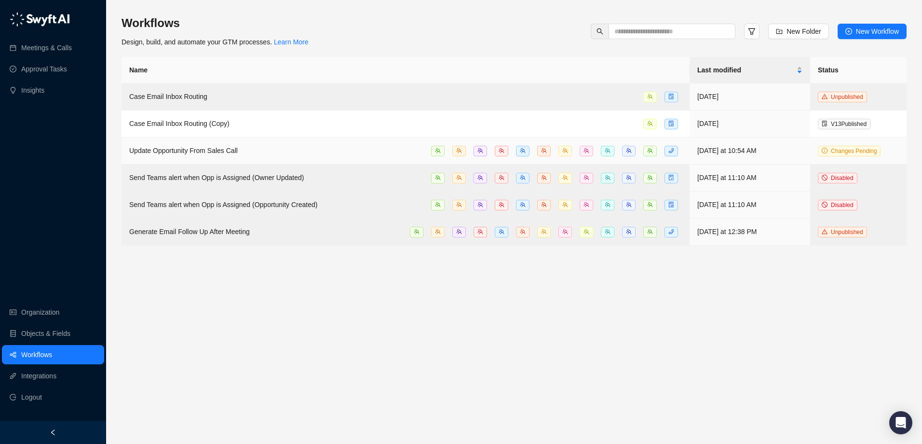
click at [216, 151] on span "Update Opportunity From Sales Call" at bounding box center [183, 151] width 108 height 8
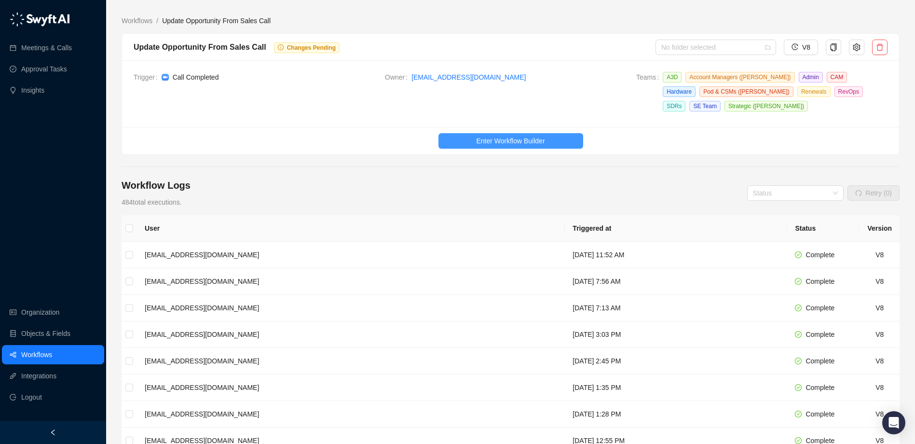
click at [534, 142] on span "Enter Workflow Builder" at bounding box center [510, 140] width 68 height 11
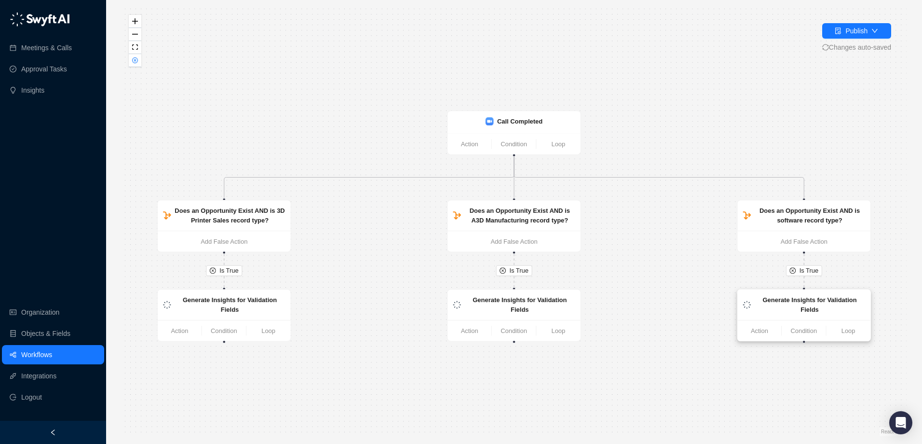
click at [805, 300] on strong "Generate Insights for Validation Fields" at bounding box center [810, 304] width 94 height 17
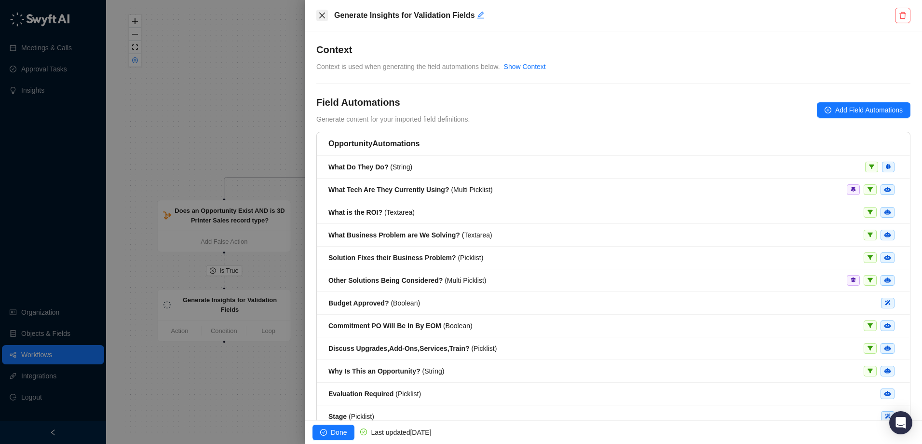
click at [324, 14] on icon "close" at bounding box center [322, 16] width 8 height 8
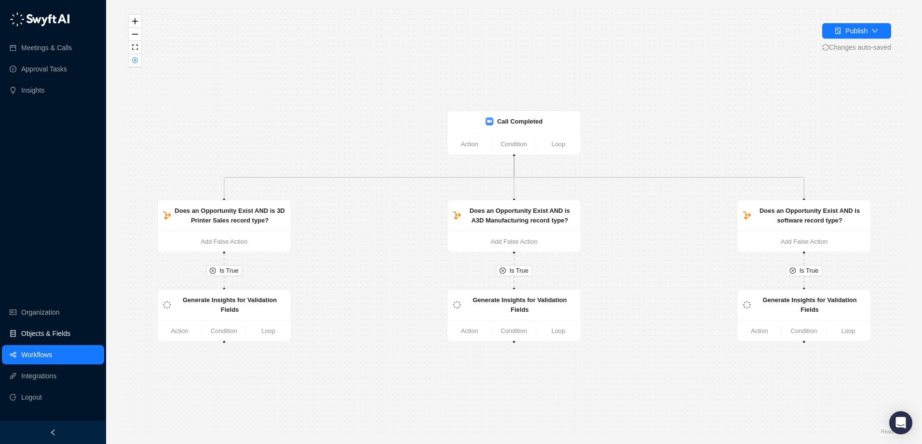
click at [70, 331] on link "Objects & Fields" at bounding box center [45, 333] width 49 height 19
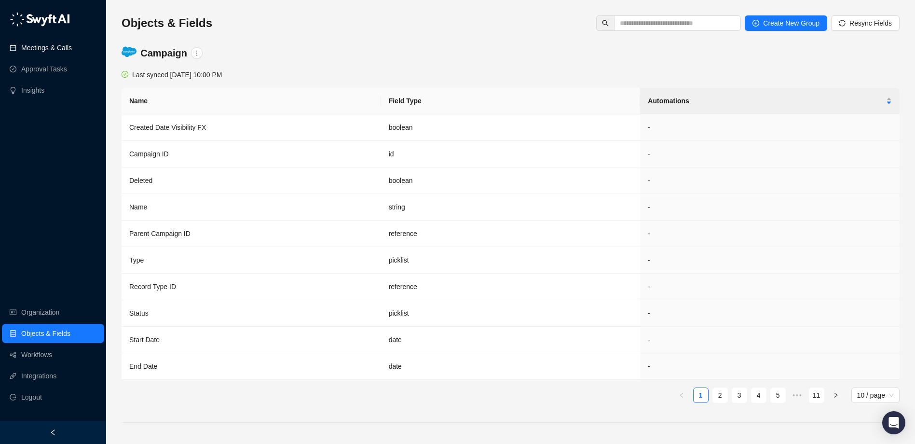
click at [65, 50] on link "Meetings & Calls" at bounding box center [46, 47] width 51 height 19
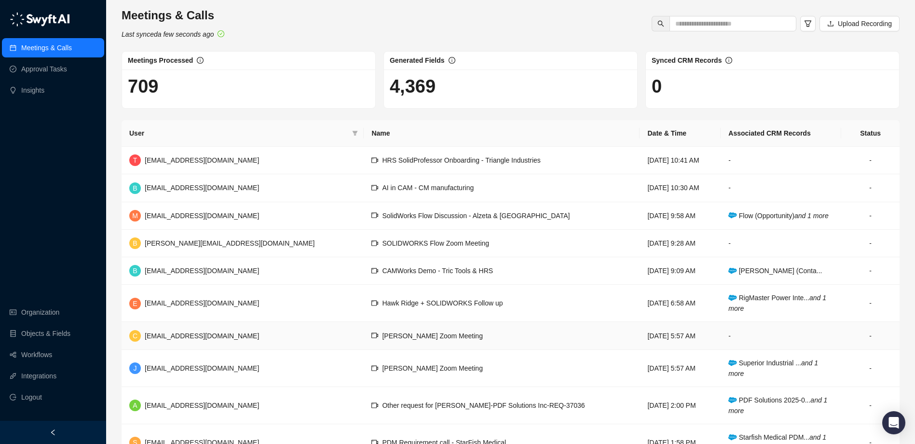
scroll to position [48, 0]
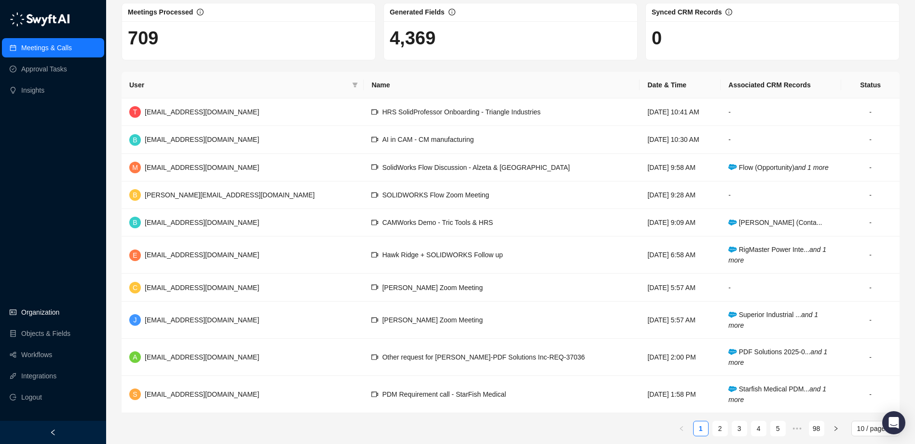
click at [57, 311] on link "Organization" at bounding box center [40, 311] width 38 height 19
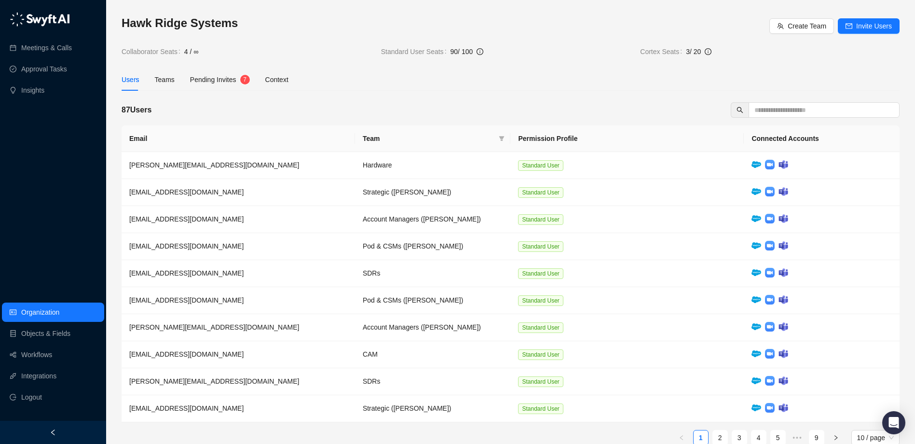
click at [209, 82] on span "Pending Invites" at bounding box center [213, 80] width 46 height 8
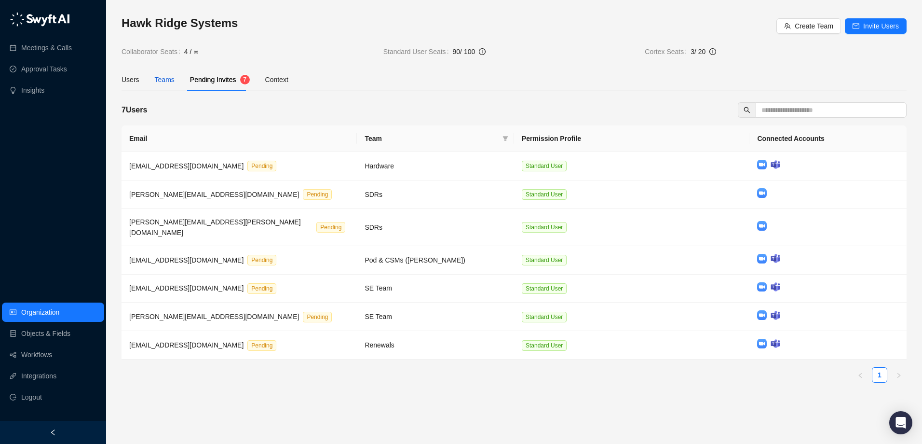
click at [168, 78] on div "Teams" at bounding box center [165, 79] width 20 height 11
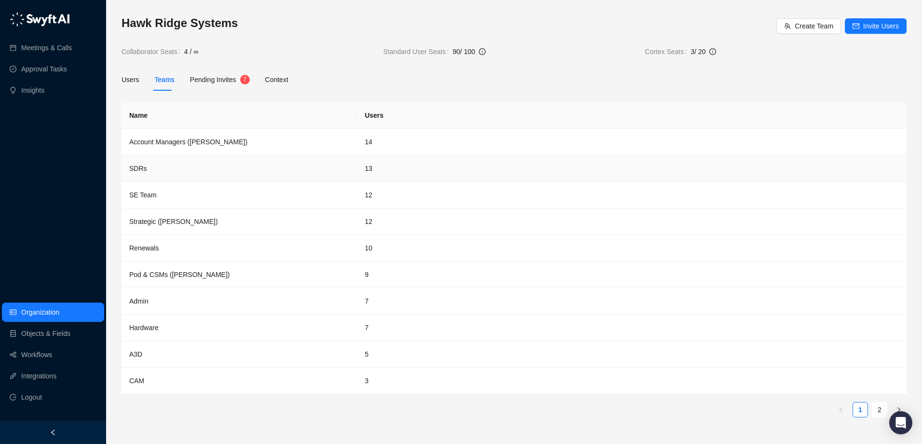
click at [371, 169] on td "13" at bounding box center [632, 168] width 550 height 27
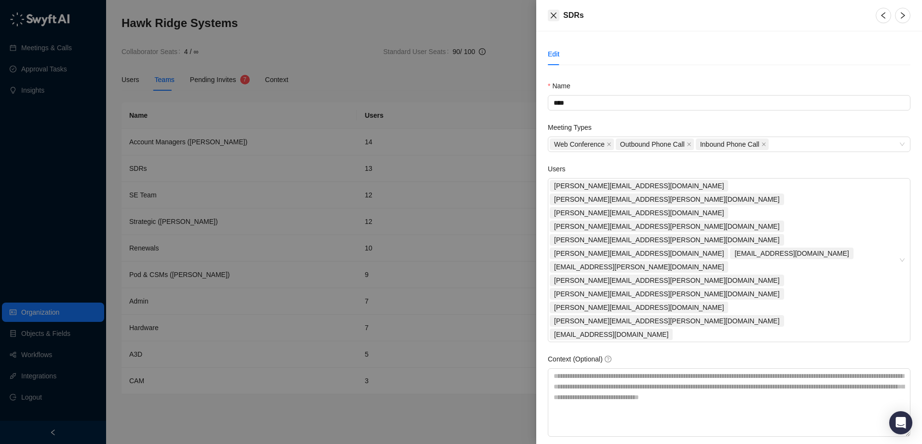
click at [556, 15] on icon "close" at bounding box center [554, 16] width 8 height 8
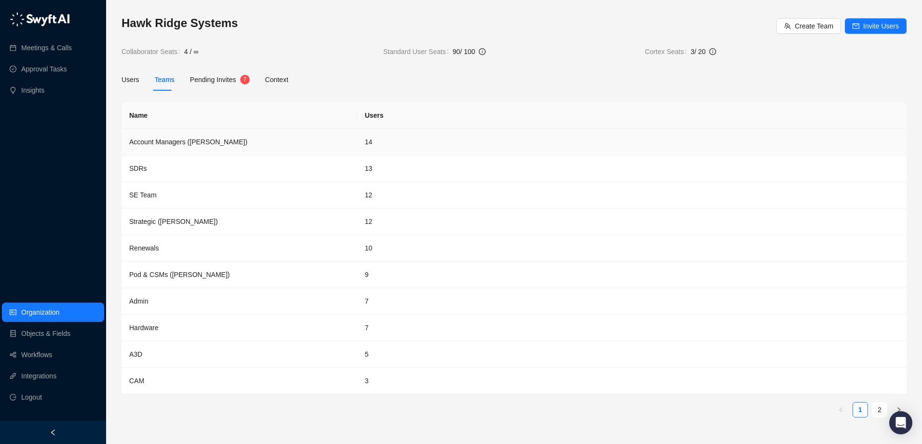
click at [204, 142] on td "Account Managers ([PERSON_NAME])" at bounding box center [239, 142] width 235 height 27
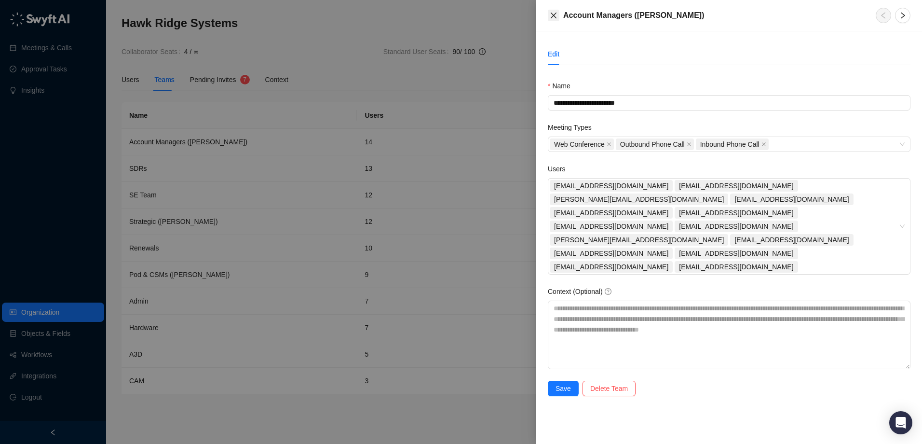
click at [552, 12] on icon "close" at bounding box center [554, 16] width 8 height 8
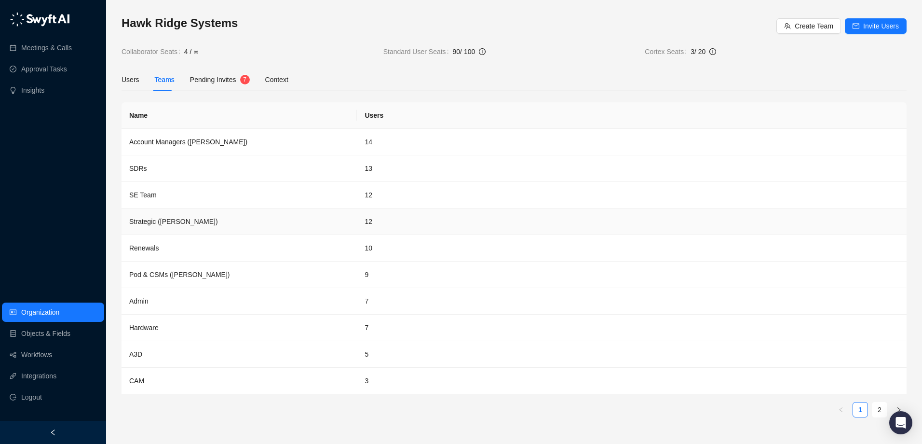
click at [171, 225] on td "Strategic ([PERSON_NAME])" at bounding box center [239, 221] width 235 height 27
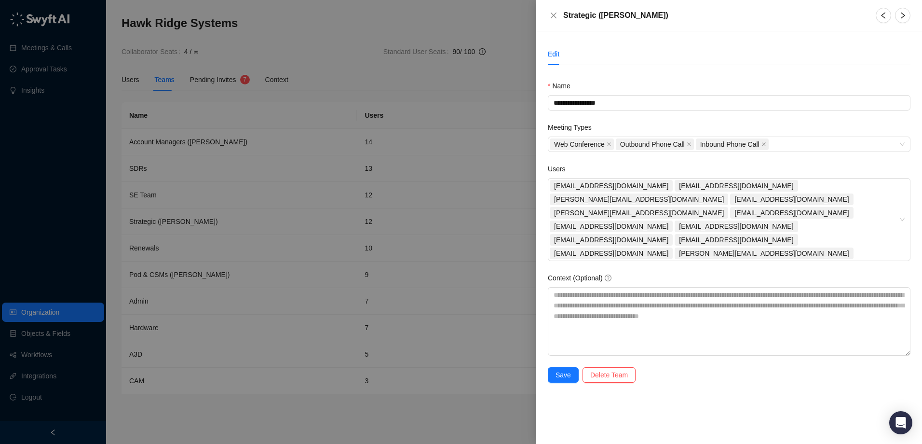
click at [488, 107] on div at bounding box center [461, 222] width 922 height 444
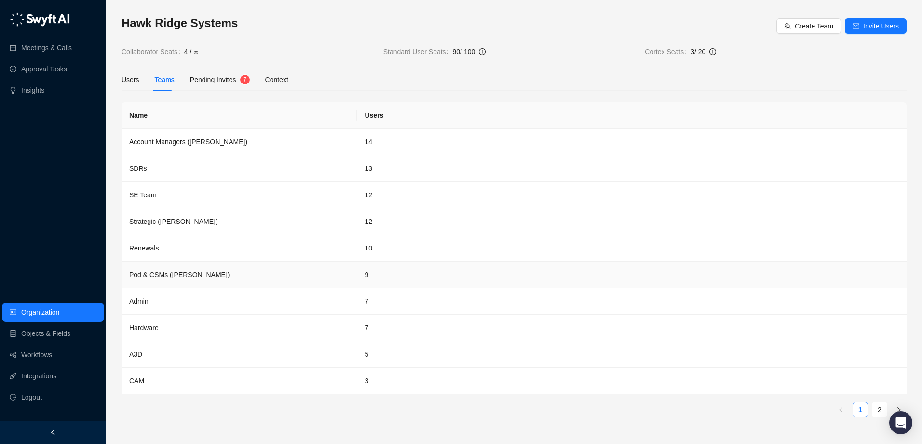
click at [179, 277] on td "Pod & CSMs ([PERSON_NAME])" at bounding box center [239, 274] width 235 height 27
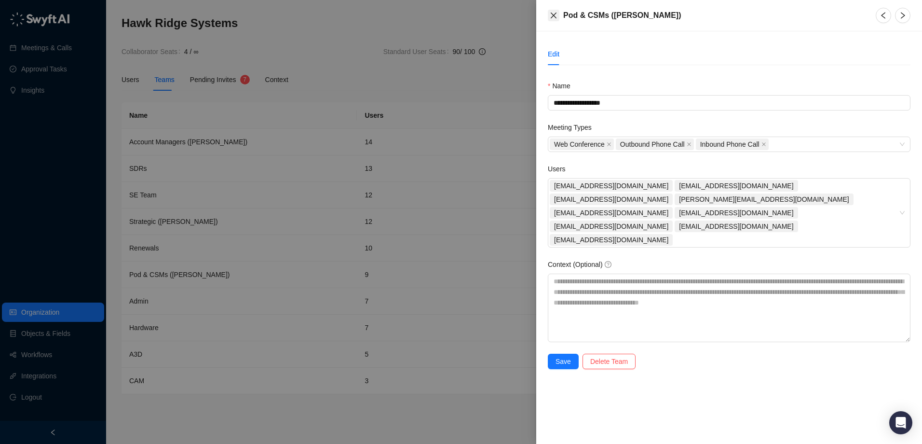
click at [553, 17] on icon "close" at bounding box center [554, 16] width 8 height 8
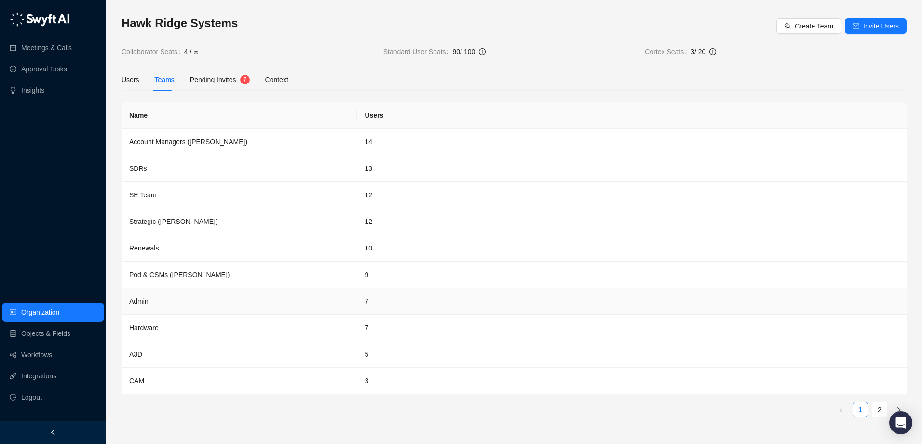
click at [154, 304] on td "Admin" at bounding box center [239, 301] width 235 height 27
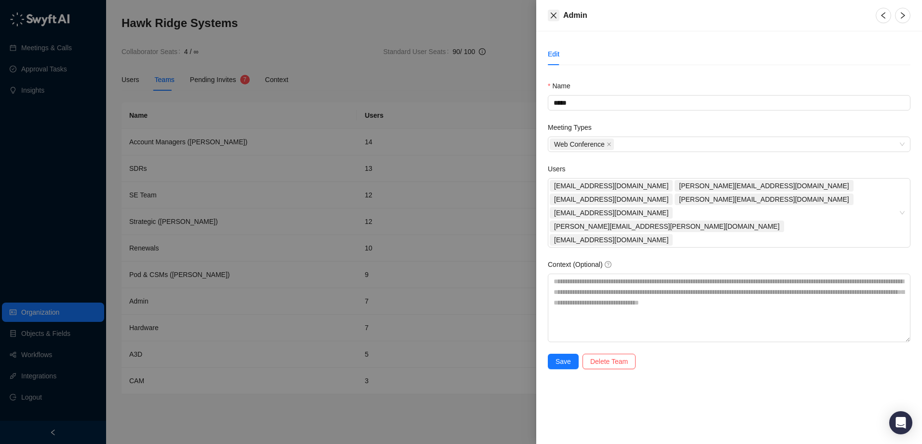
click at [551, 13] on icon "close" at bounding box center [554, 16] width 6 height 6
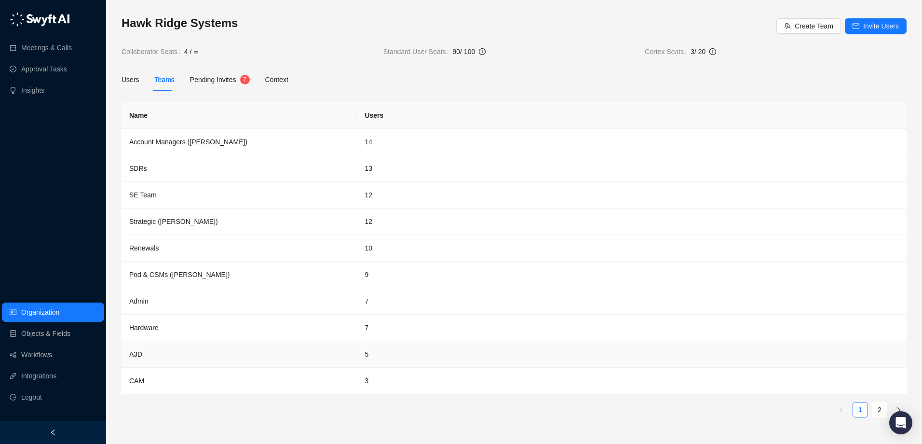
click at [139, 358] on td "A3D" at bounding box center [239, 354] width 235 height 27
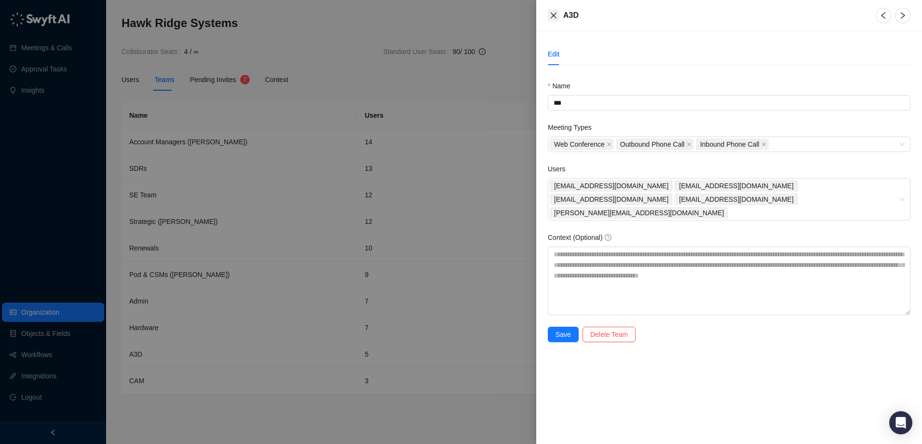
click at [552, 17] on icon "close" at bounding box center [554, 16] width 6 height 6
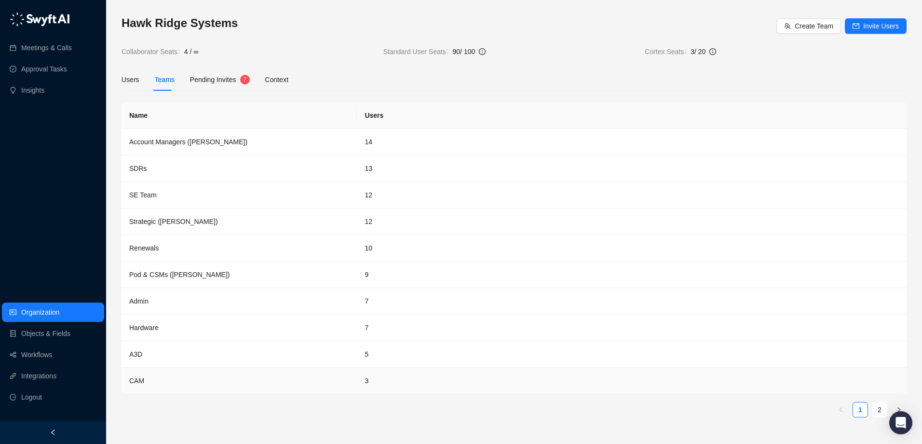
click at [140, 382] on td "CAM" at bounding box center [239, 380] width 235 height 27
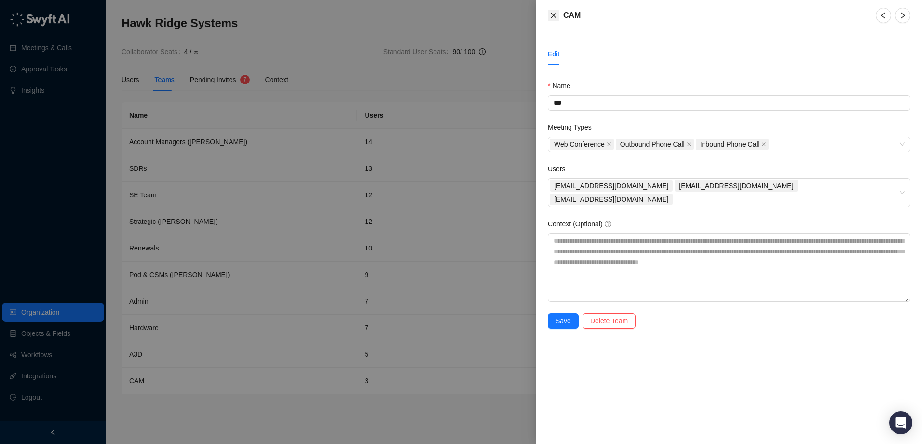
click at [553, 20] on button "Close" at bounding box center [554, 16] width 12 height 12
click at [553, 20] on div "CAM Edit Name *** Meeting Types Web Conference Outbound Phone Call Inbound Phon…" at bounding box center [461, 222] width 922 height 444
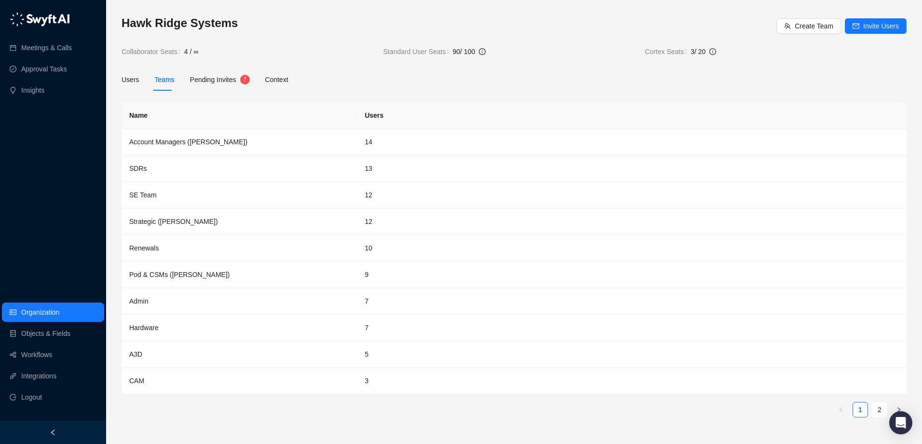
click at [202, 76] on span "Pending Invites" at bounding box center [213, 80] width 46 height 8
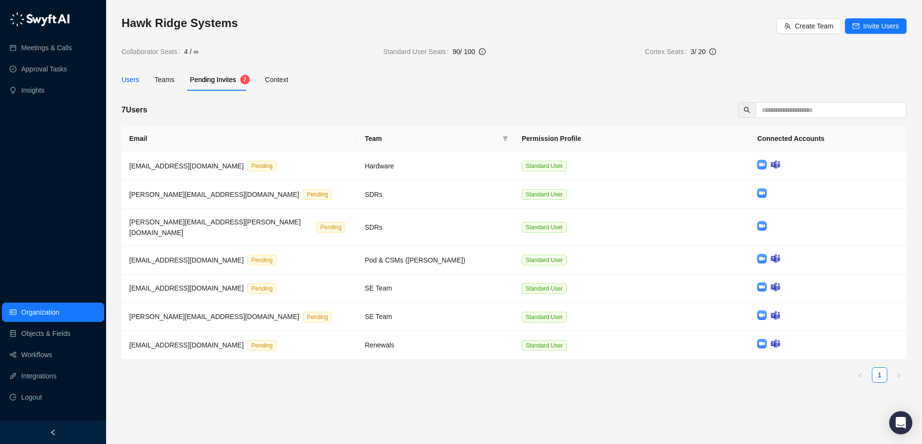
click at [129, 79] on div "Users" at bounding box center [131, 79] width 18 height 11
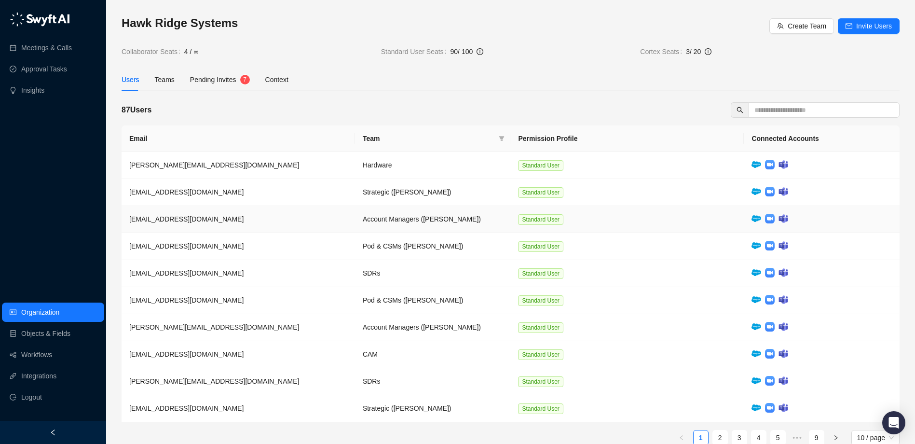
click at [770, 218] on img at bounding box center [770, 219] width 10 height 10
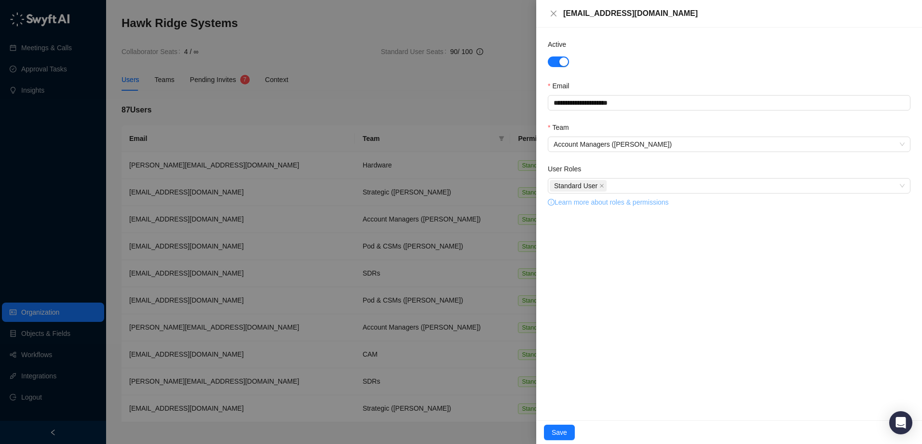
click at [610, 204] on link "Learn more about roles & permissions" at bounding box center [608, 202] width 121 height 8
click at [370, 82] on div at bounding box center [461, 222] width 922 height 444
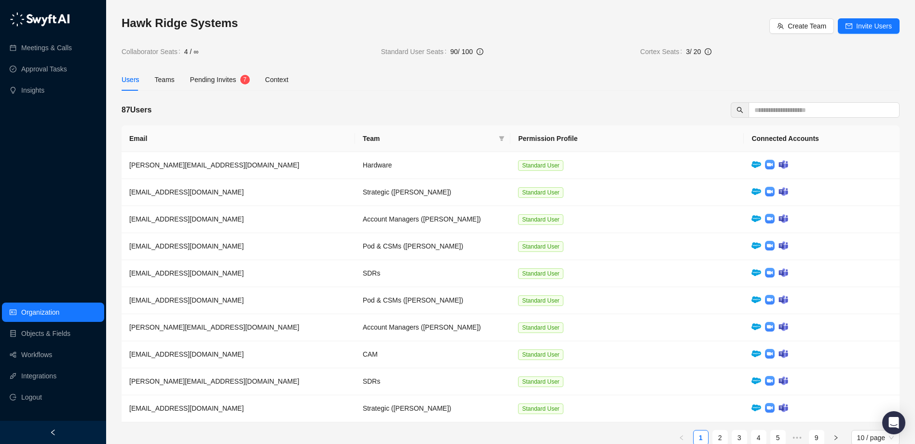
click at [209, 79] on span "Pending Invites" at bounding box center [213, 80] width 46 height 8
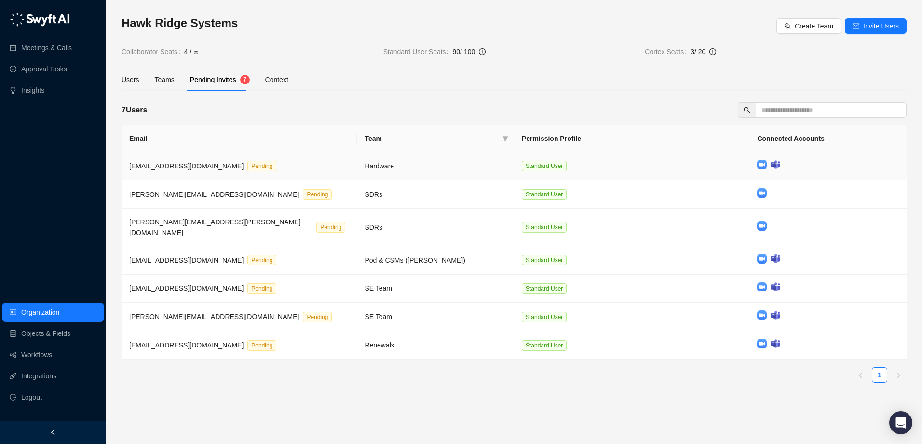
click at [195, 166] on span "[EMAIL_ADDRESS][DOMAIN_NAME]" at bounding box center [186, 166] width 114 height 8
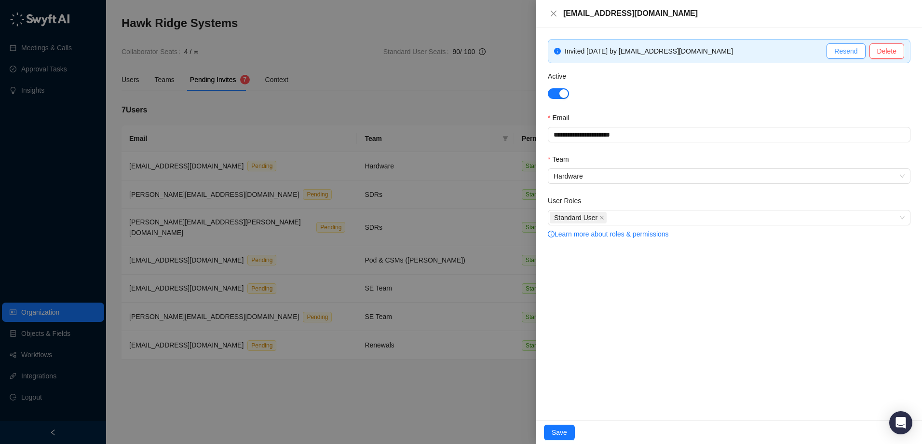
click at [844, 51] on span "Resend" at bounding box center [845, 51] width 23 height 11
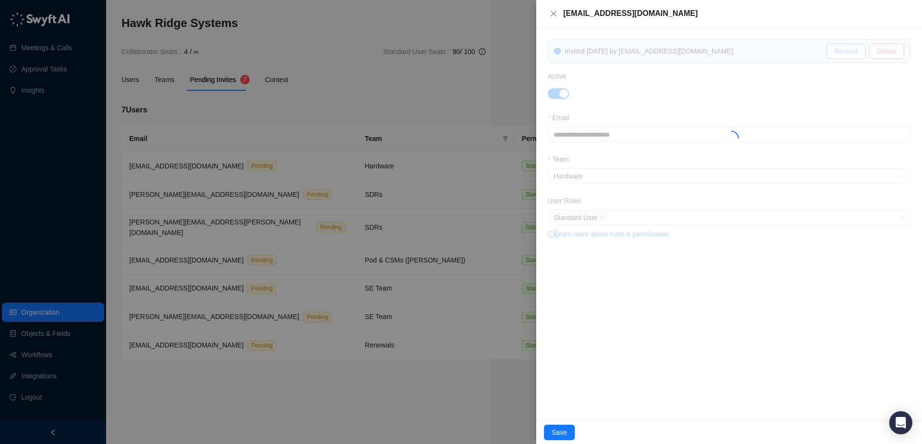
click at [844, 51] on div at bounding box center [729, 135] width 363 height 193
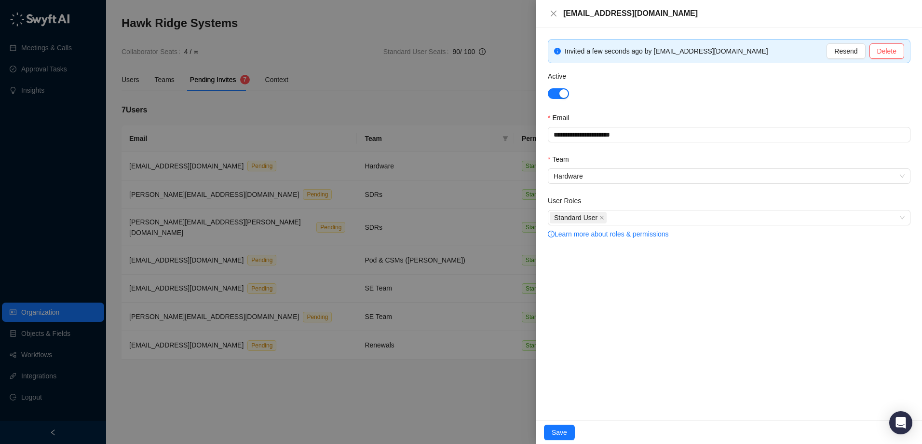
click at [487, 88] on div at bounding box center [461, 222] width 922 height 444
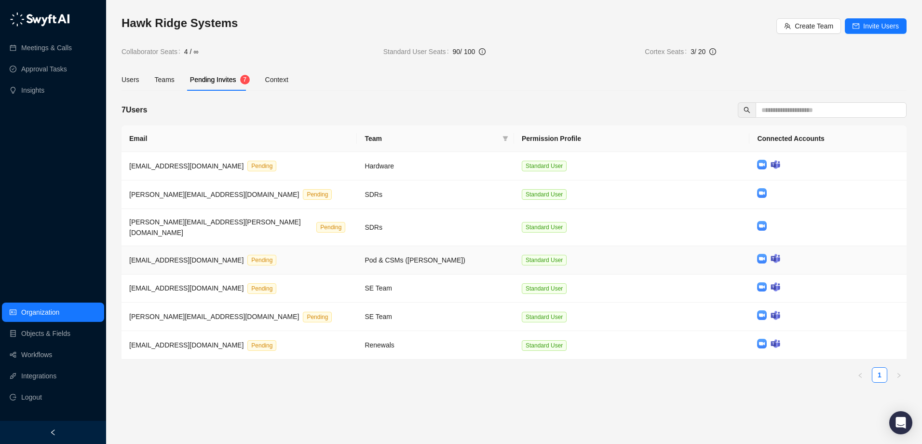
click at [307, 250] on td "[EMAIL_ADDRESS][DOMAIN_NAME] Pending" at bounding box center [239, 260] width 235 height 28
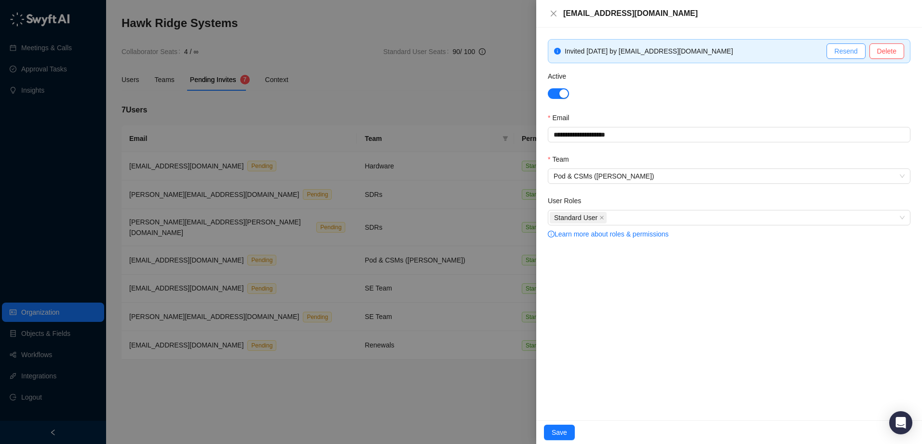
click at [846, 53] on span "Resend" at bounding box center [845, 51] width 23 height 11
click at [338, 88] on div at bounding box center [461, 222] width 922 height 444
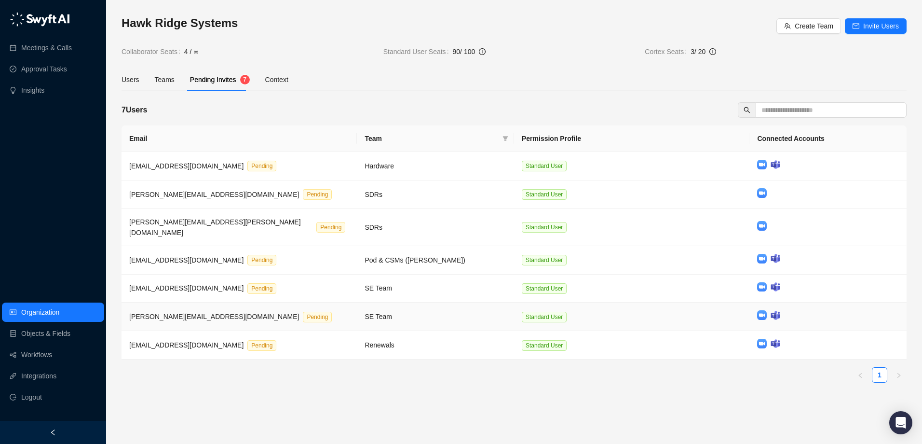
click at [193, 312] on span "[PERSON_NAME][EMAIL_ADDRESS][DOMAIN_NAME]" at bounding box center [214, 316] width 170 height 8
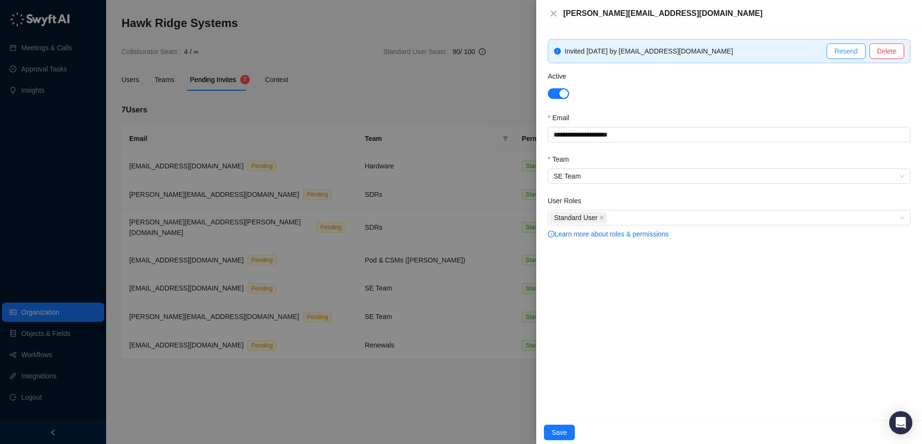
click at [840, 50] on span "Resend" at bounding box center [845, 51] width 23 height 11
click at [278, 377] on div at bounding box center [461, 222] width 922 height 444
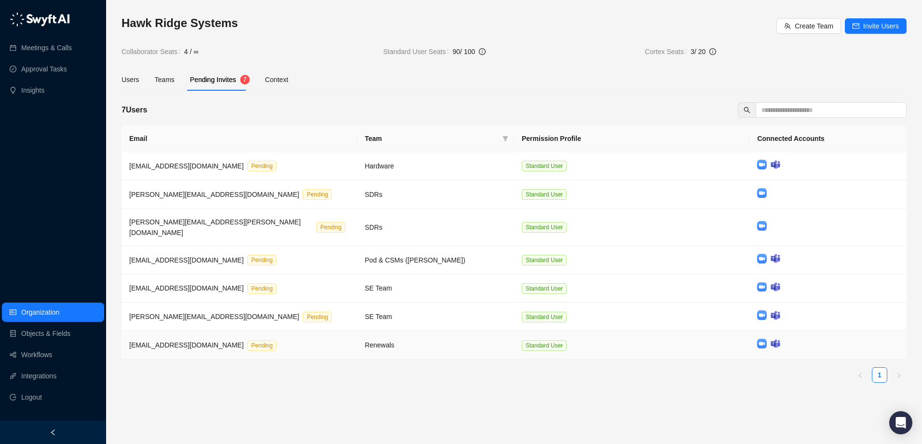
click at [178, 341] on span "[EMAIL_ADDRESS][DOMAIN_NAME]" at bounding box center [186, 345] width 114 height 8
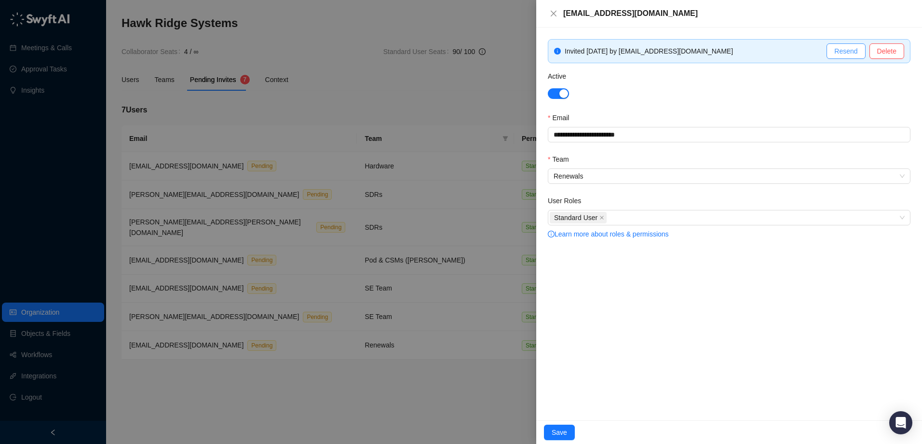
click at [837, 49] on span "Resend" at bounding box center [845, 51] width 23 height 11
click at [310, 379] on div at bounding box center [461, 222] width 922 height 444
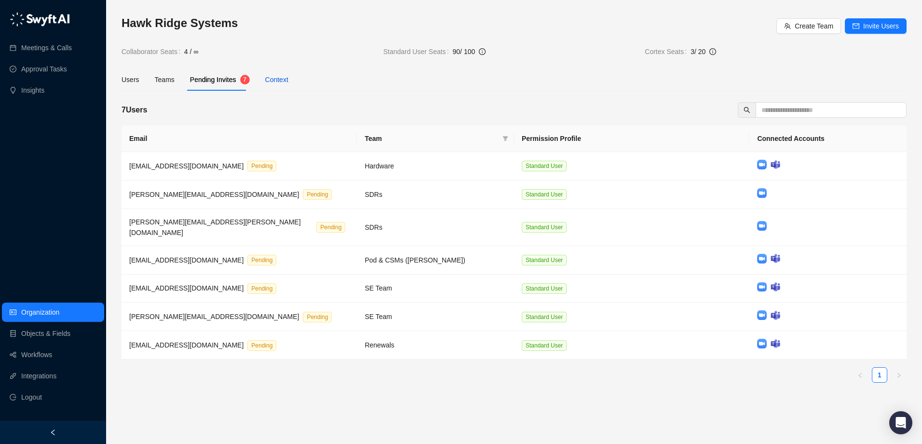
click at [266, 74] on div "Context" at bounding box center [276, 79] width 23 height 11
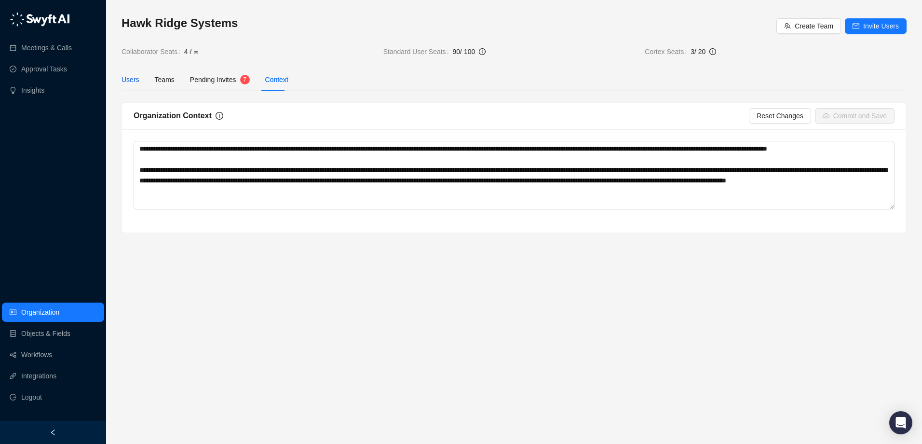
click at [131, 80] on div "Users" at bounding box center [131, 79] width 18 height 11
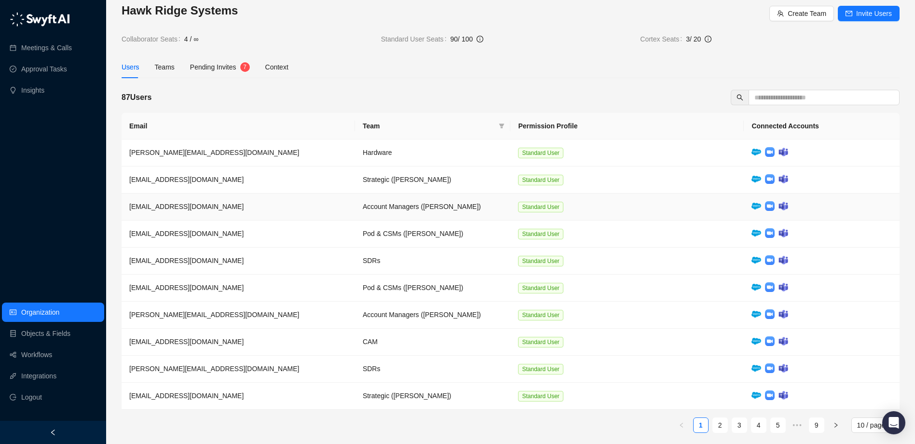
scroll to position [16, 0]
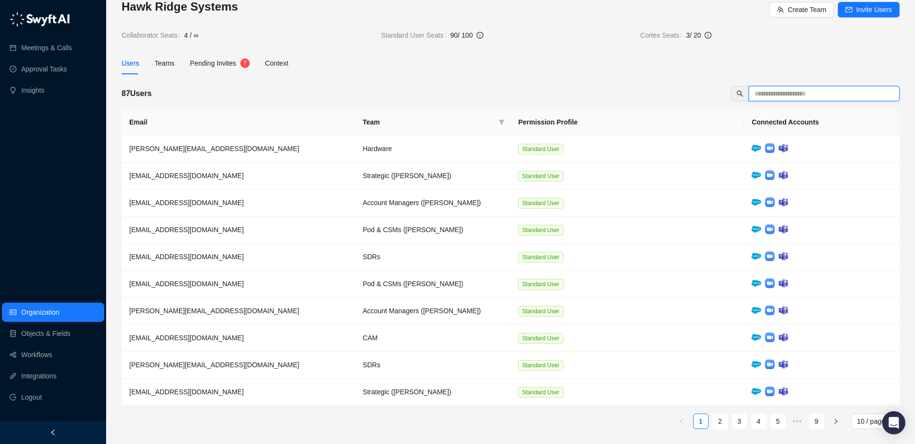
click at [808, 93] on input "text" at bounding box center [820, 93] width 132 height 11
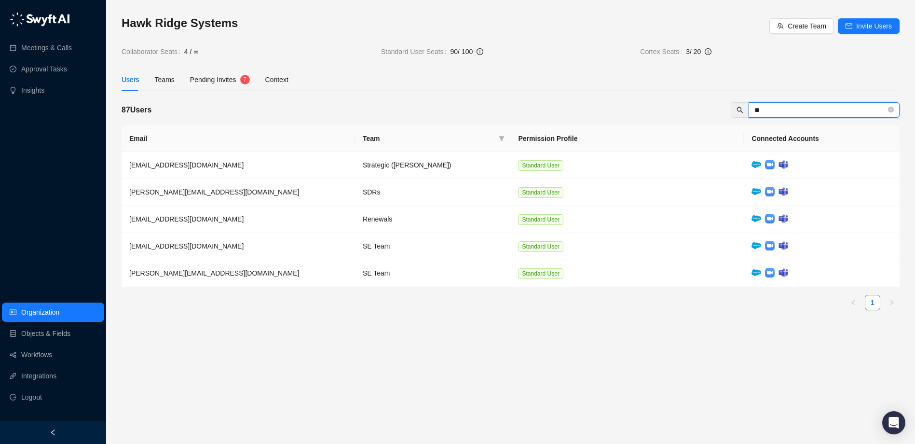
scroll to position [0, 0]
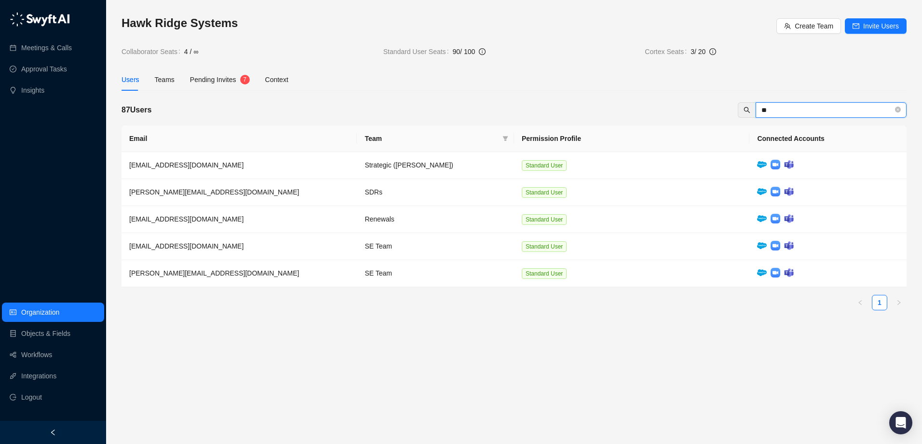
type input "***"
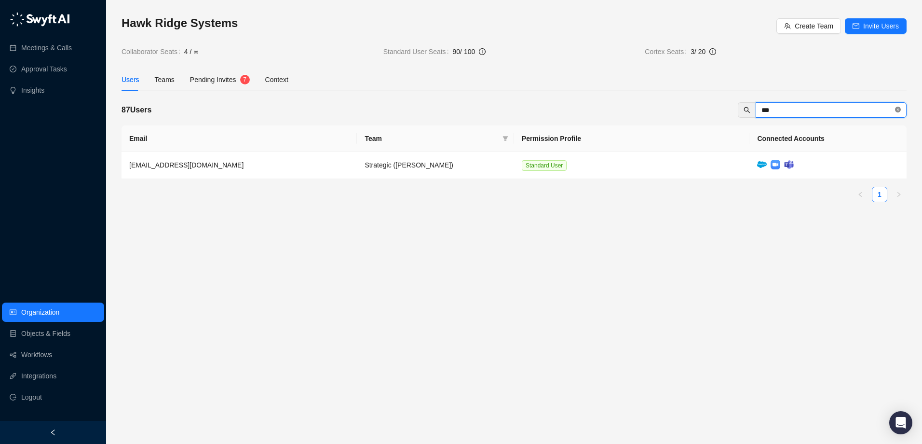
click at [897, 111] on icon "close-circle" at bounding box center [898, 110] width 6 height 6
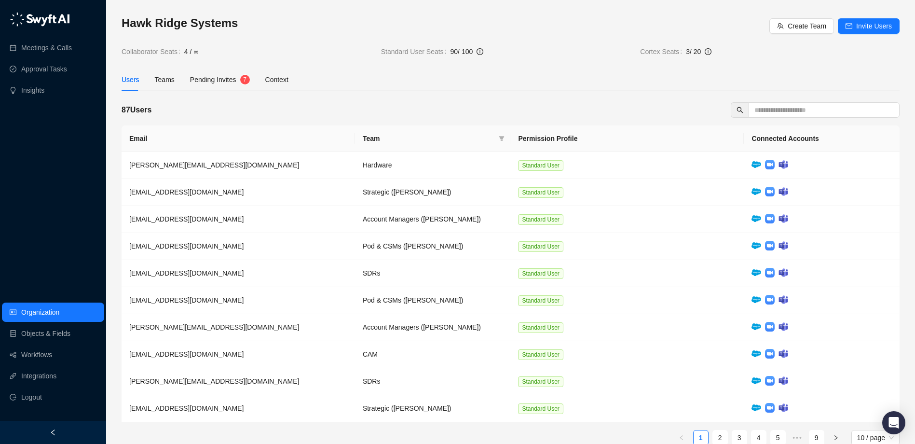
click at [516, 96] on div "Hawk Ridge Systems Create Team Invite Users Collaborator Seats 4 / ∞ Standard U…" at bounding box center [511, 233] width 778 height 437
click at [58, 71] on link "Approval Tasks" at bounding box center [44, 68] width 46 height 19
click at [567, 91] on div "Hawk Ridge Systems Create Team Invite Users Collaborator Seats 4 / ∞ Standard U…" at bounding box center [511, 233] width 778 height 437
click at [666, 53] on span "Cortex Seats" at bounding box center [663, 51] width 46 height 11
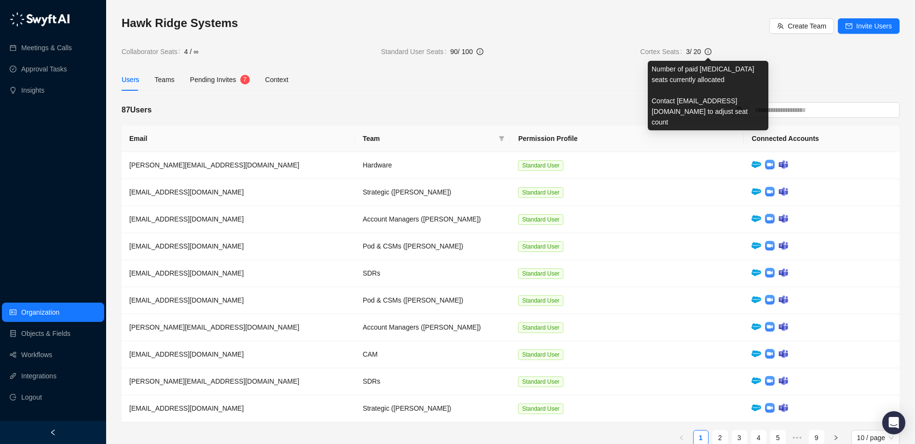
click at [708, 52] on icon "info-circle" at bounding box center [708, 51] width 1 height 3
drag, startPoint x: 708, startPoint y: 52, endPoint x: 659, endPoint y: 51, distance: 48.7
click at [659, 52] on span "Cortex Seats" at bounding box center [663, 51] width 46 height 11
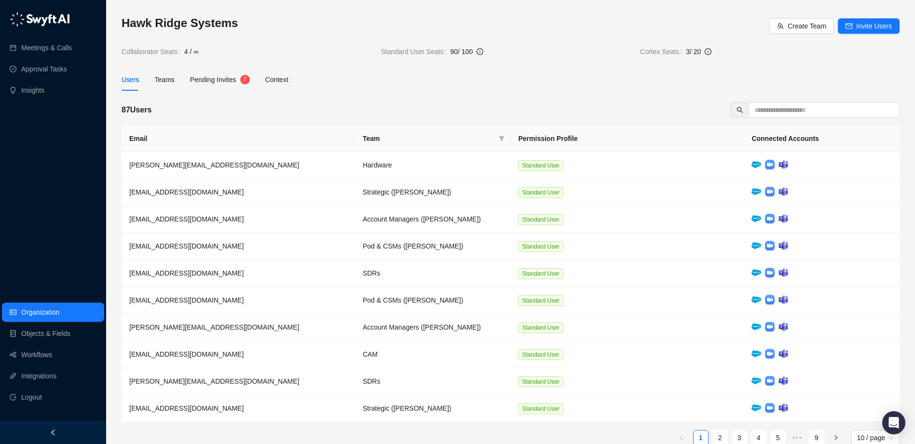
click at [738, 50] on span "3 / 20" at bounding box center [793, 51] width 214 height 11
click at [168, 79] on div "Teams" at bounding box center [165, 79] width 20 height 11
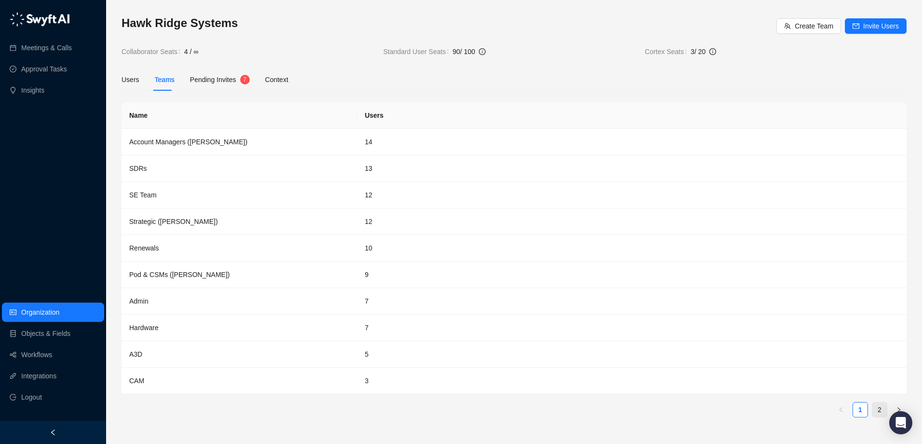
click at [879, 412] on link "2" at bounding box center [879, 409] width 14 height 14
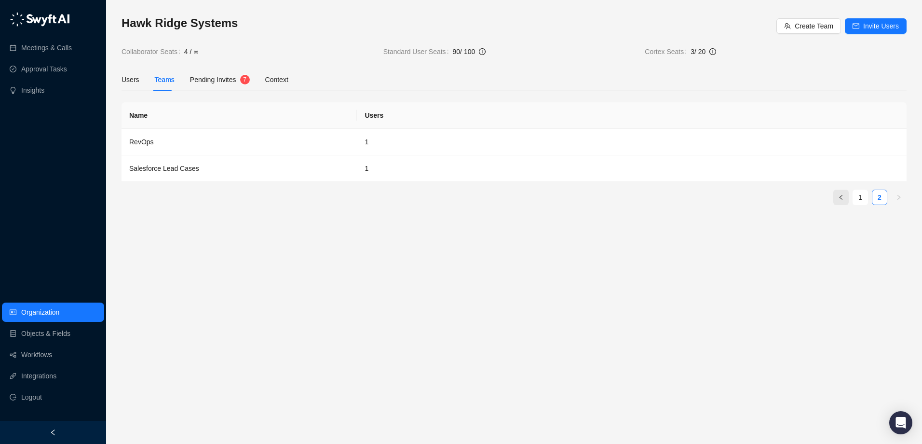
click at [843, 197] on icon "left" at bounding box center [841, 197] width 6 height 6
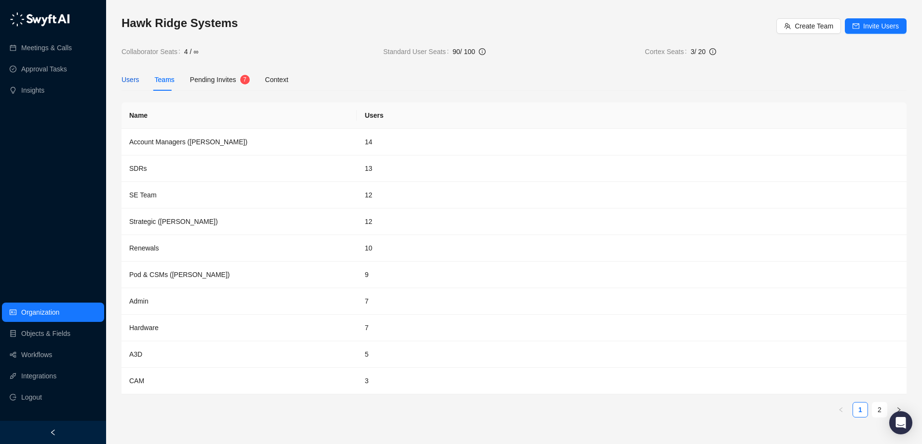
click at [125, 74] on div "Users" at bounding box center [131, 79] width 18 height 11
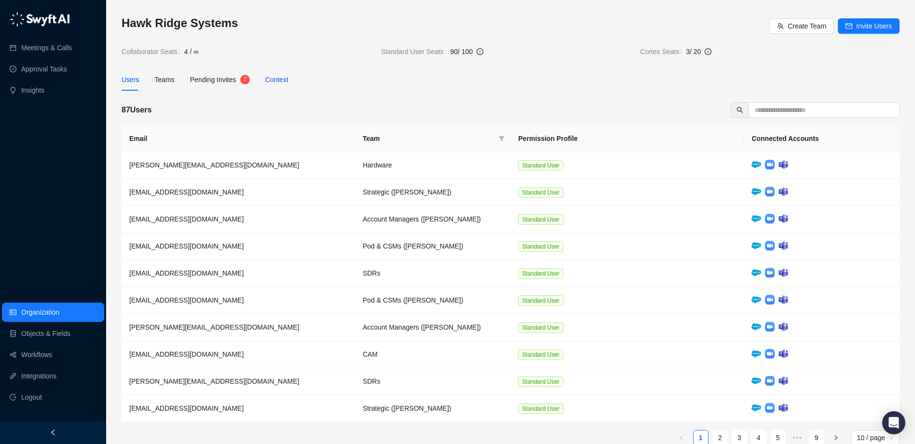
click at [274, 82] on div "Context" at bounding box center [276, 79] width 23 height 11
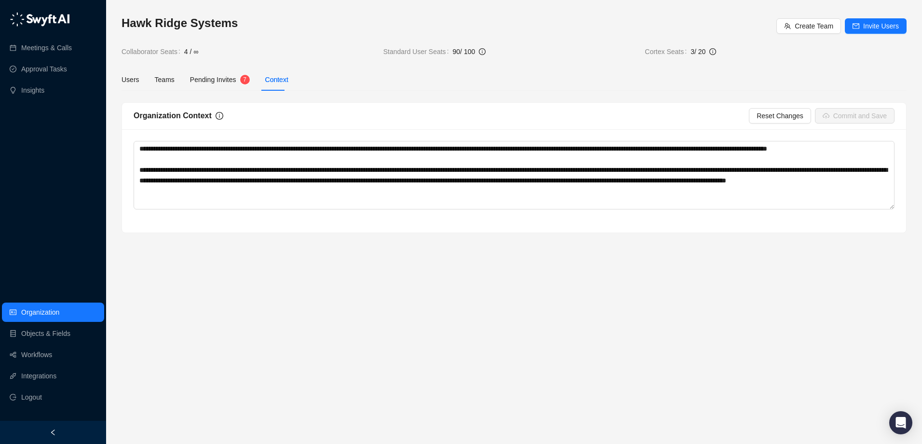
click at [209, 83] on span "Pending Invites" at bounding box center [213, 80] width 46 height 8
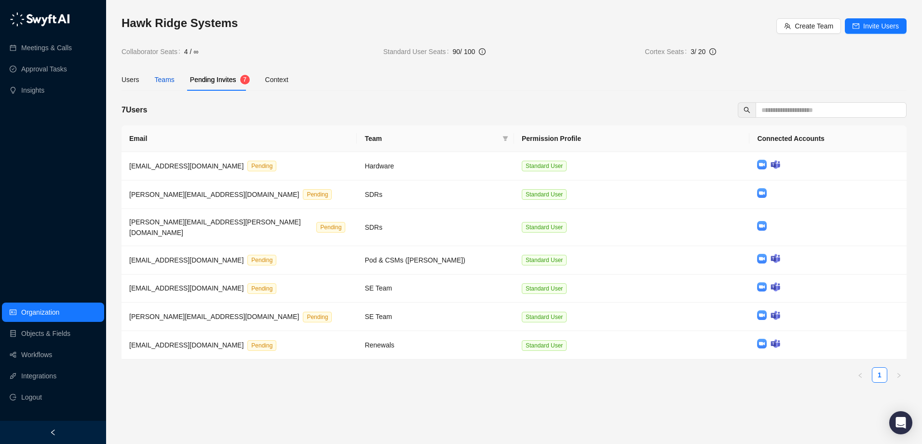
click at [163, 81] on div "Teams" at bounding box center [165, 79] width 20 height 11
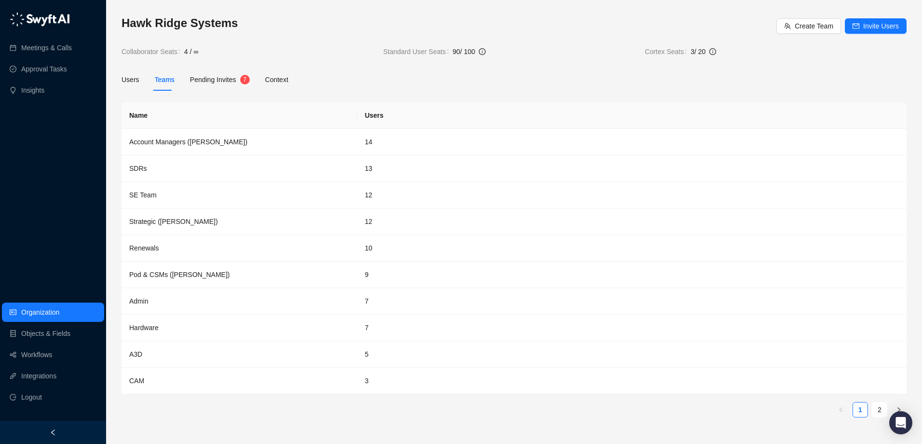
click at [311, 54] on span "4 / ∞" at bounding box center [279, 51] width 191 height 11
click at [209, 80] on span "Pending Invites" at bounding box center [213, 80] width 46 height 8
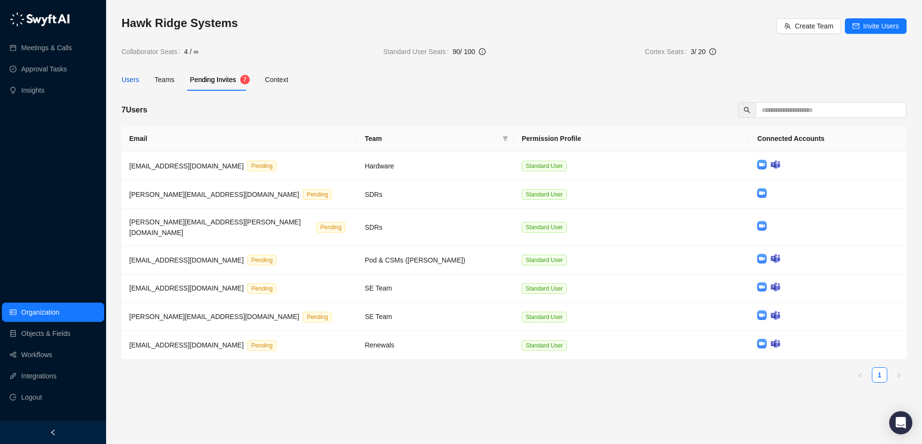
click at [133, 83] on div "Users" at bounding box center [131, 79] width 18 height 11
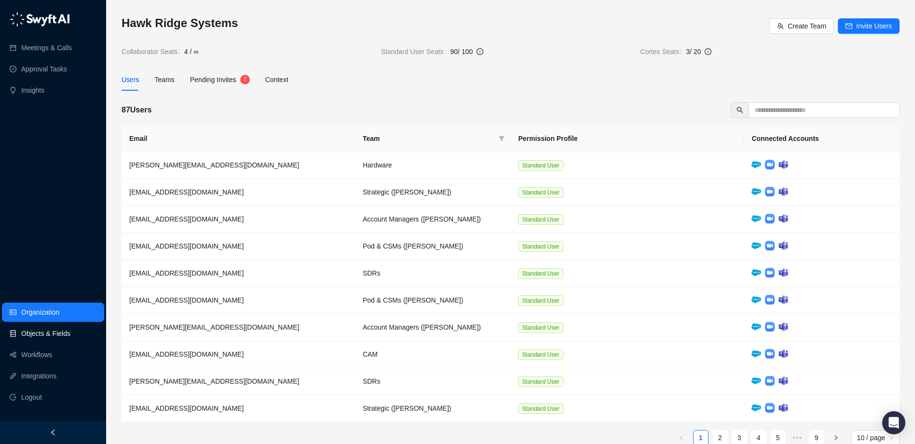
click at [68, 331] on link "Objects & Fields" at bounding box center [45, 333] width 49 height 19
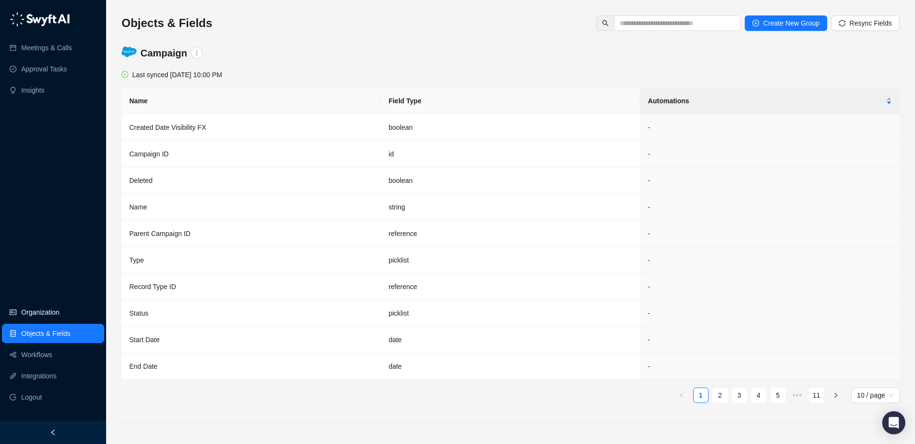
click at [51, 310] on link "Organization" at bounding box center [40, 311] width 38 height 19
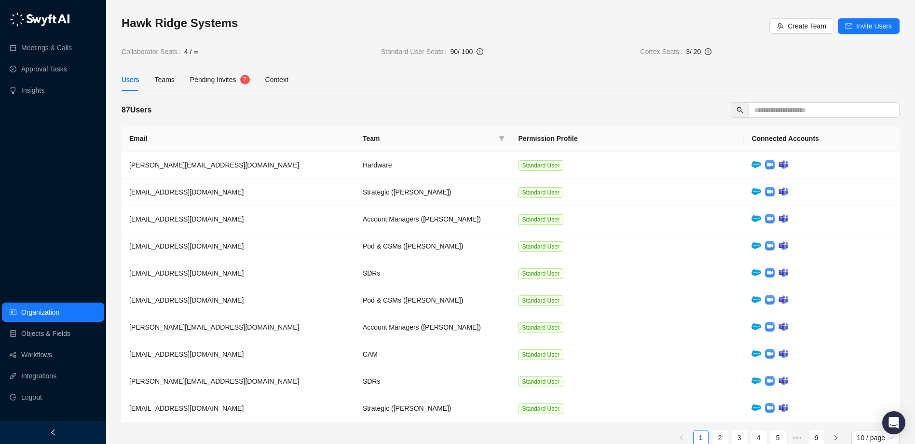
click at [822, 77] on div "Users Teams Pending Invites 7 Context" at bounding box center [511, 79] width 778 height 22
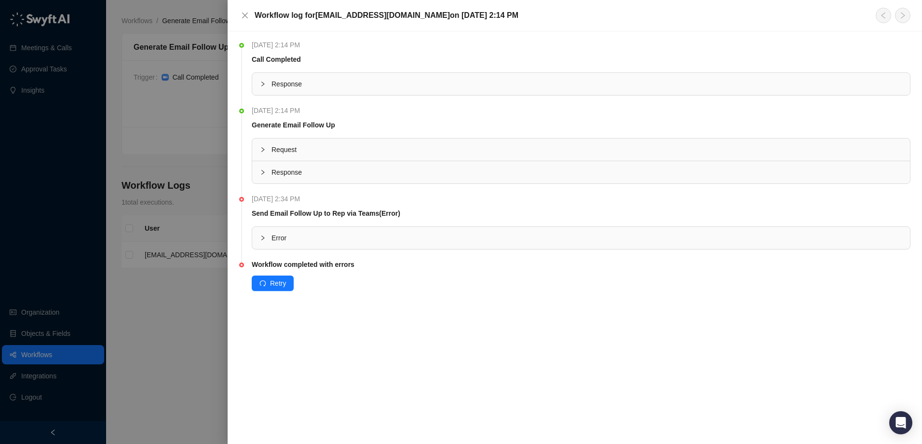
click at [262, 238] on icon "collapsed" at bounding box center [263, 238] width 6 height 6
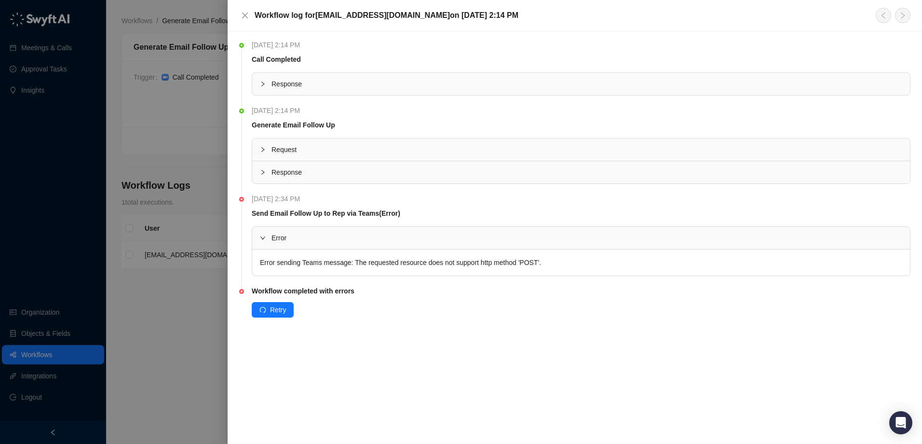
click at [262, 238] on icon "expanded" at bounding box center [262, 237] width 5 height 3
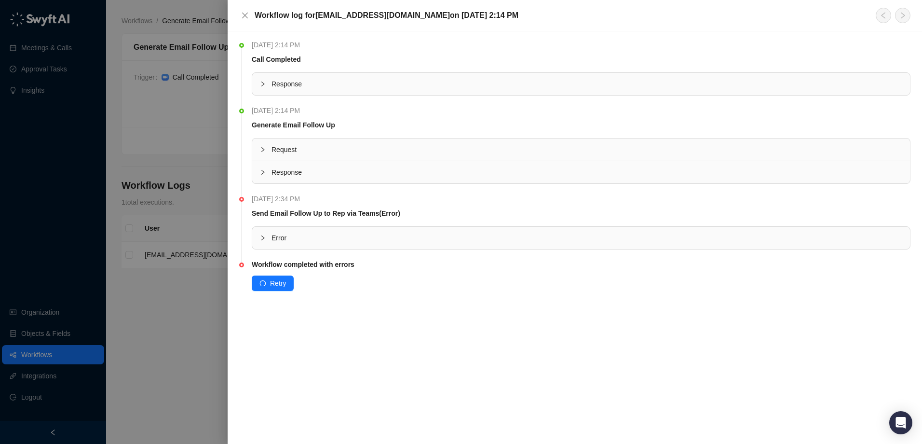
click at [260, 238] on icon "collapsed" at bounding box center [263, 238] width 6 height 6
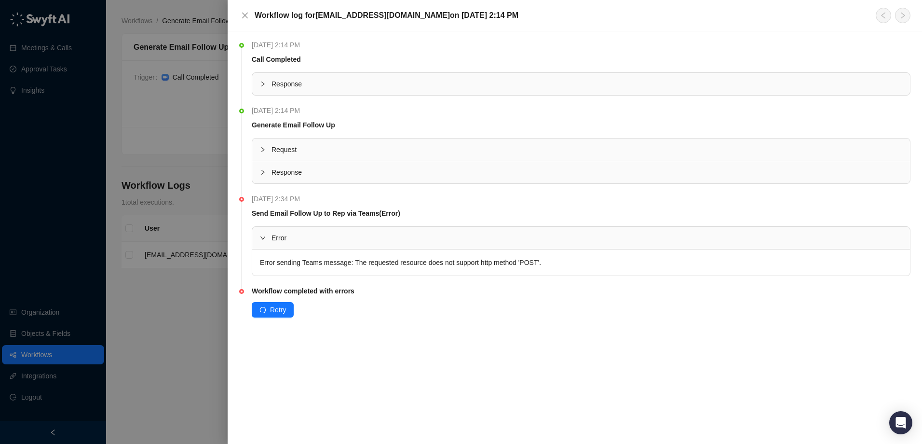
click at [260, 174] on icon "collapsed" at bounding box center [263, 172] width 6 height 6
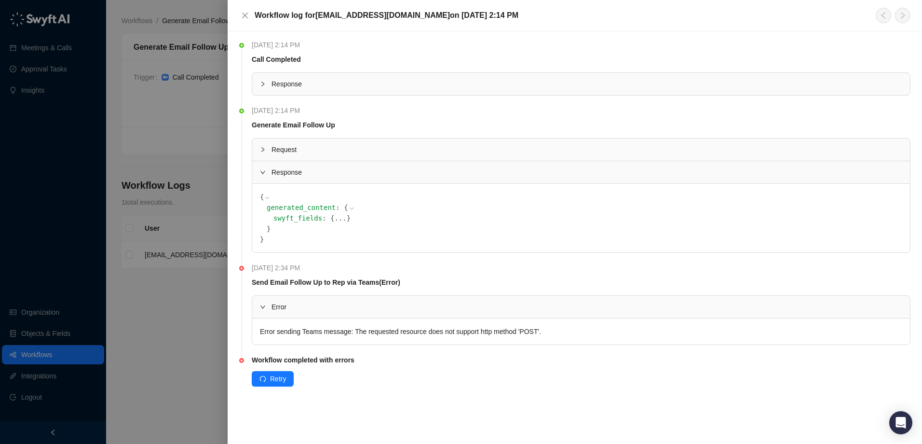
click at [260, 174] on icon "expanded" at bounding box center [263, 172] width 6 height 6
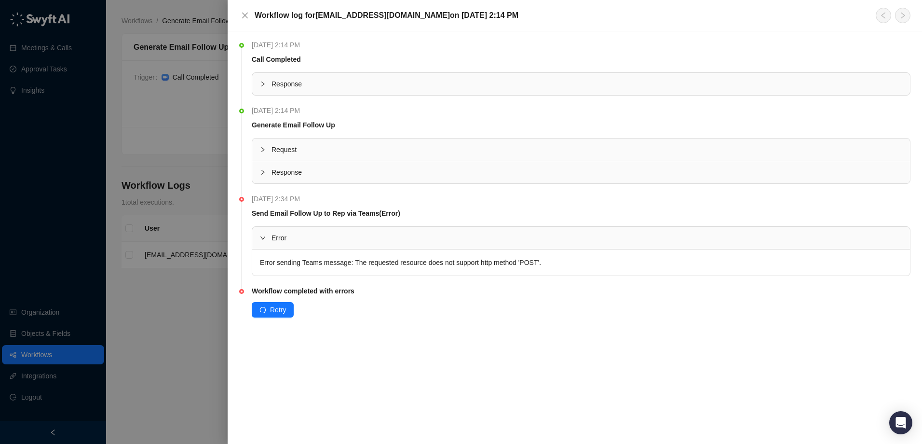
click at [264, 150] on icon "collapsed" at bounding box center [262, 149] width 3 height 5
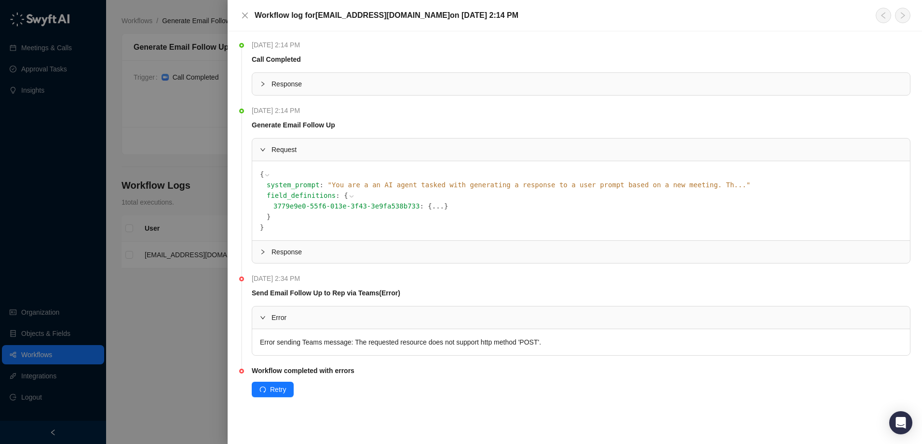
click at [264, 150] on icon "expanded" at bounding box center [262, 149] width 5 height 3
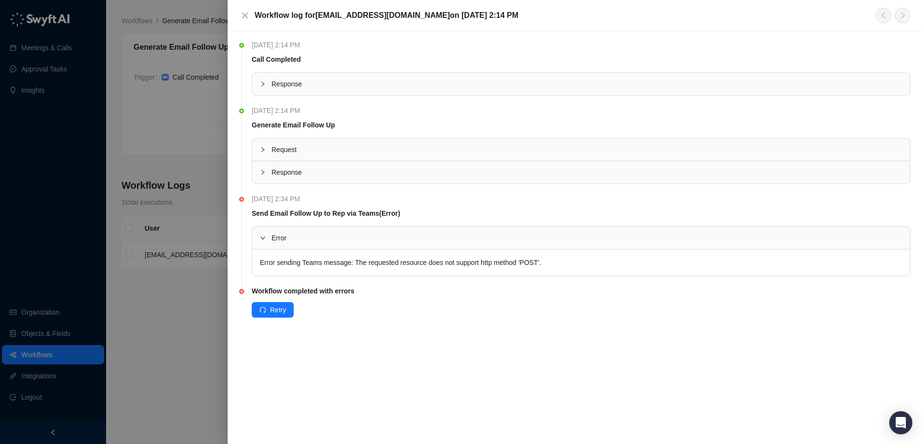
click at [409, 340] on div "Wednesday, 08/13/25, 2:14 PM Call Completed Response Wednesday, 08/13/25, 2:14 …" at bounding box center [575, 237] width 694 height 412
click at [247, 16] on icon "close" at bounding box center [245, 16] width 8 height 8
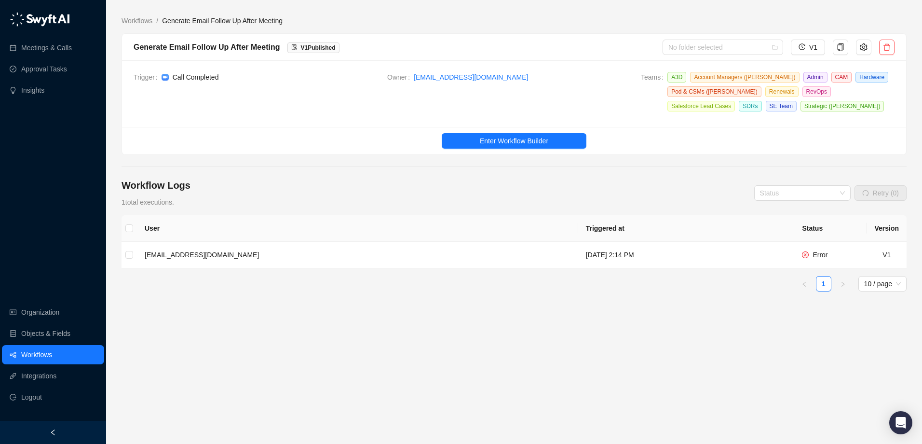
click at [406, 320] on div "User Triggered at Status Version bergenw@hawkridgesys.com Wednesday, 08/13/25, …" at bounding box center [514, 293] width 785 height 156
